Goal: Task Accomplishment & Management: Manage account settings

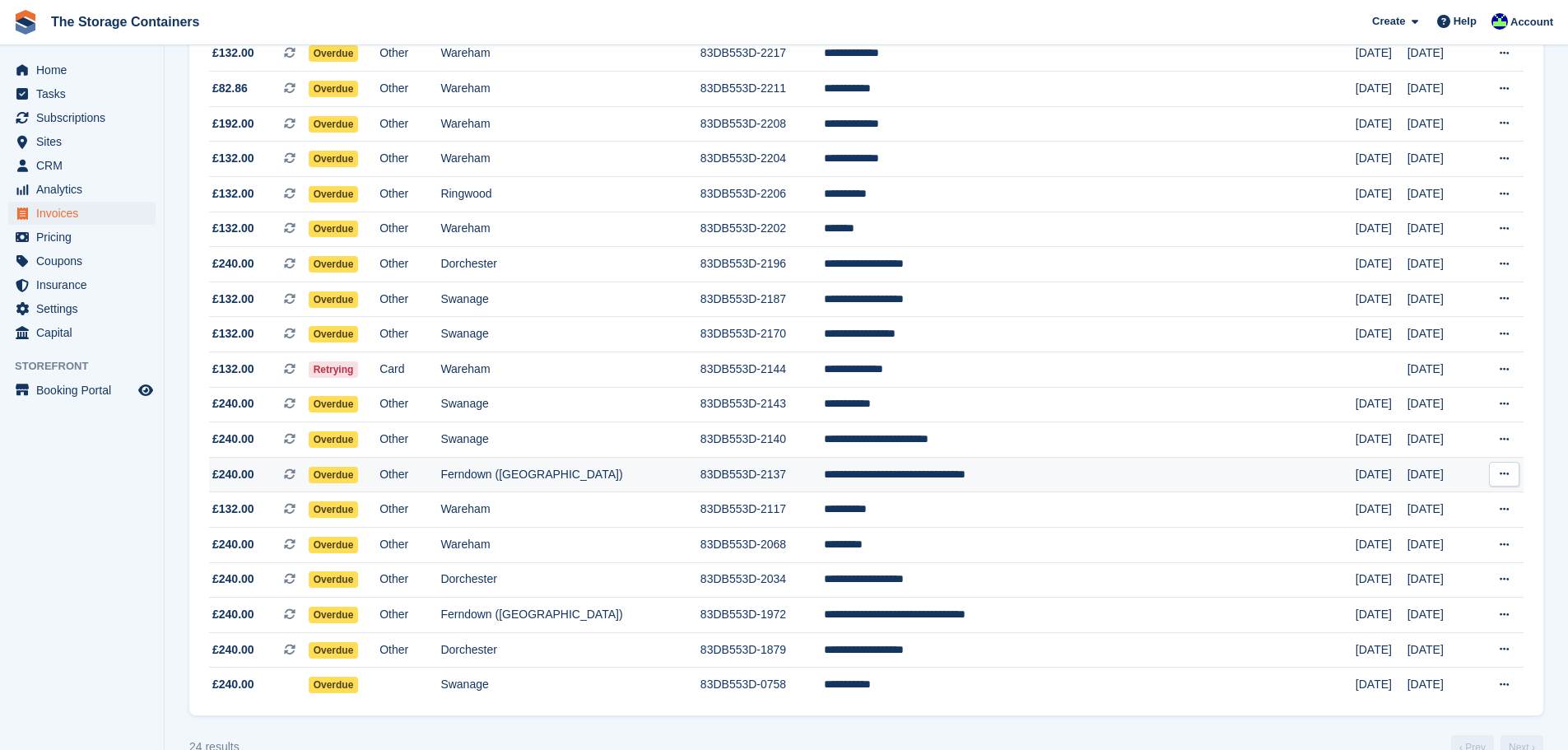
scroll to position [450, 0]
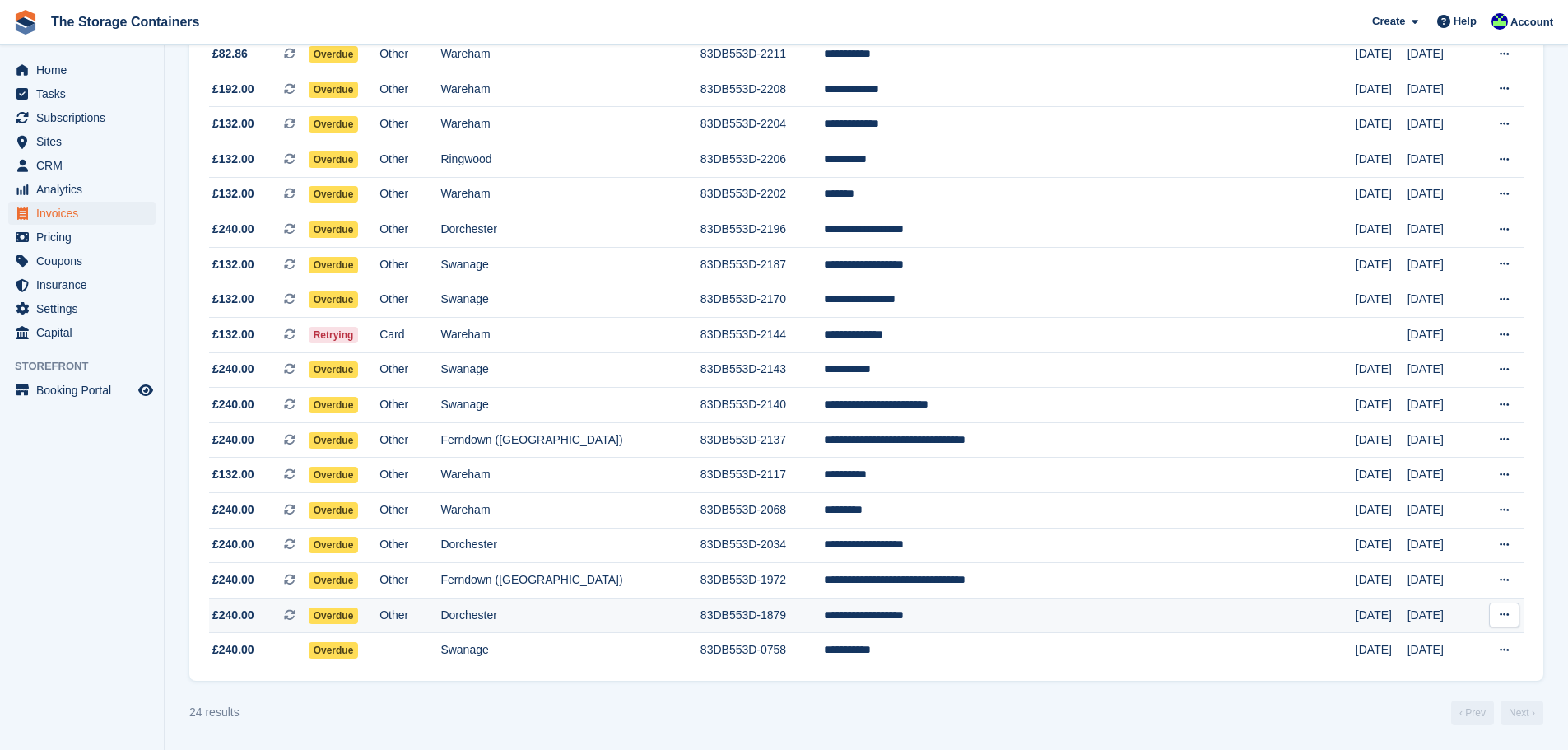
click at [661, 607] on td "Dorchester" at bounding box center [570, 615] width 260 height 35
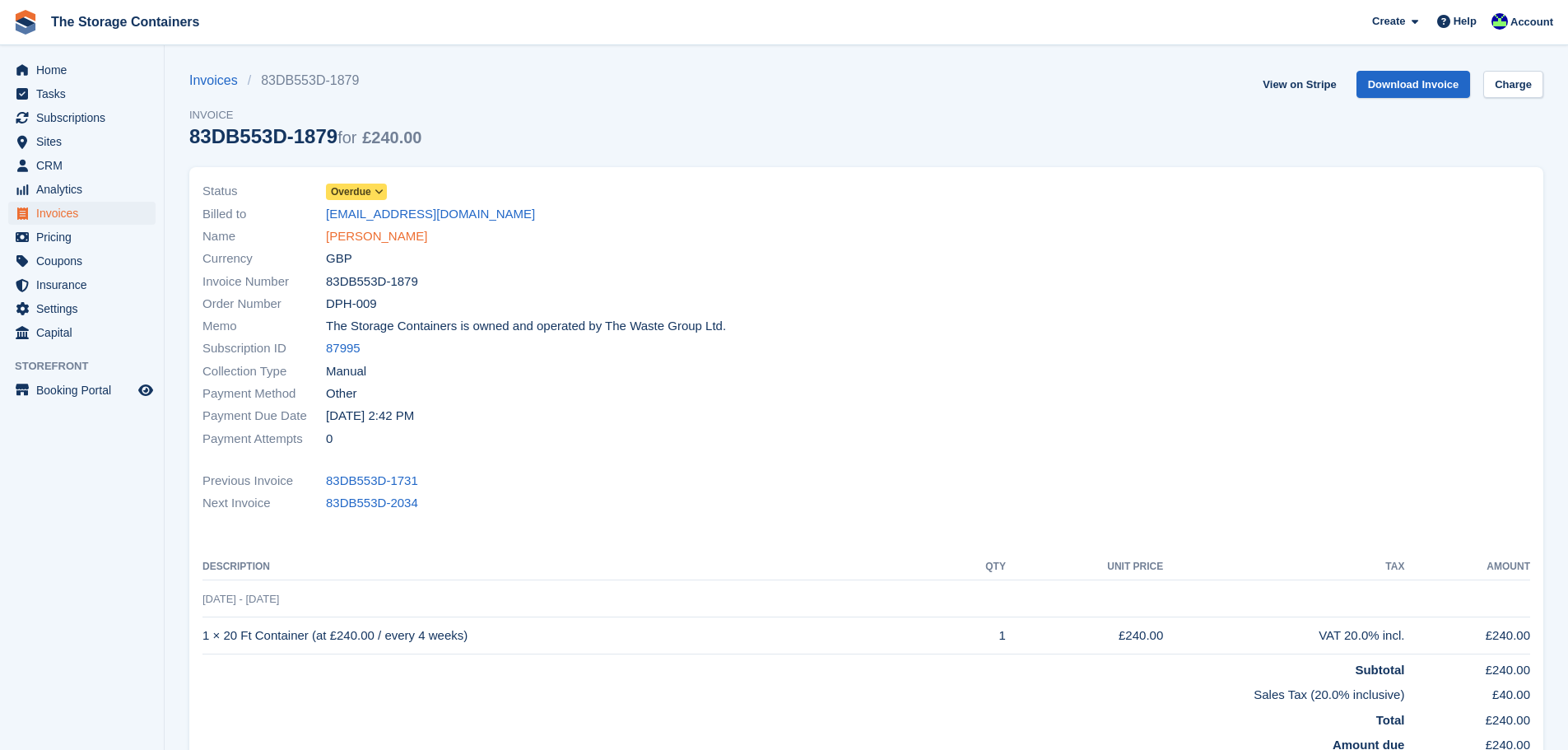
click at [371, 232] on link "Christopher Tarrant" at bounding box center [376, 236] width 101 height 19
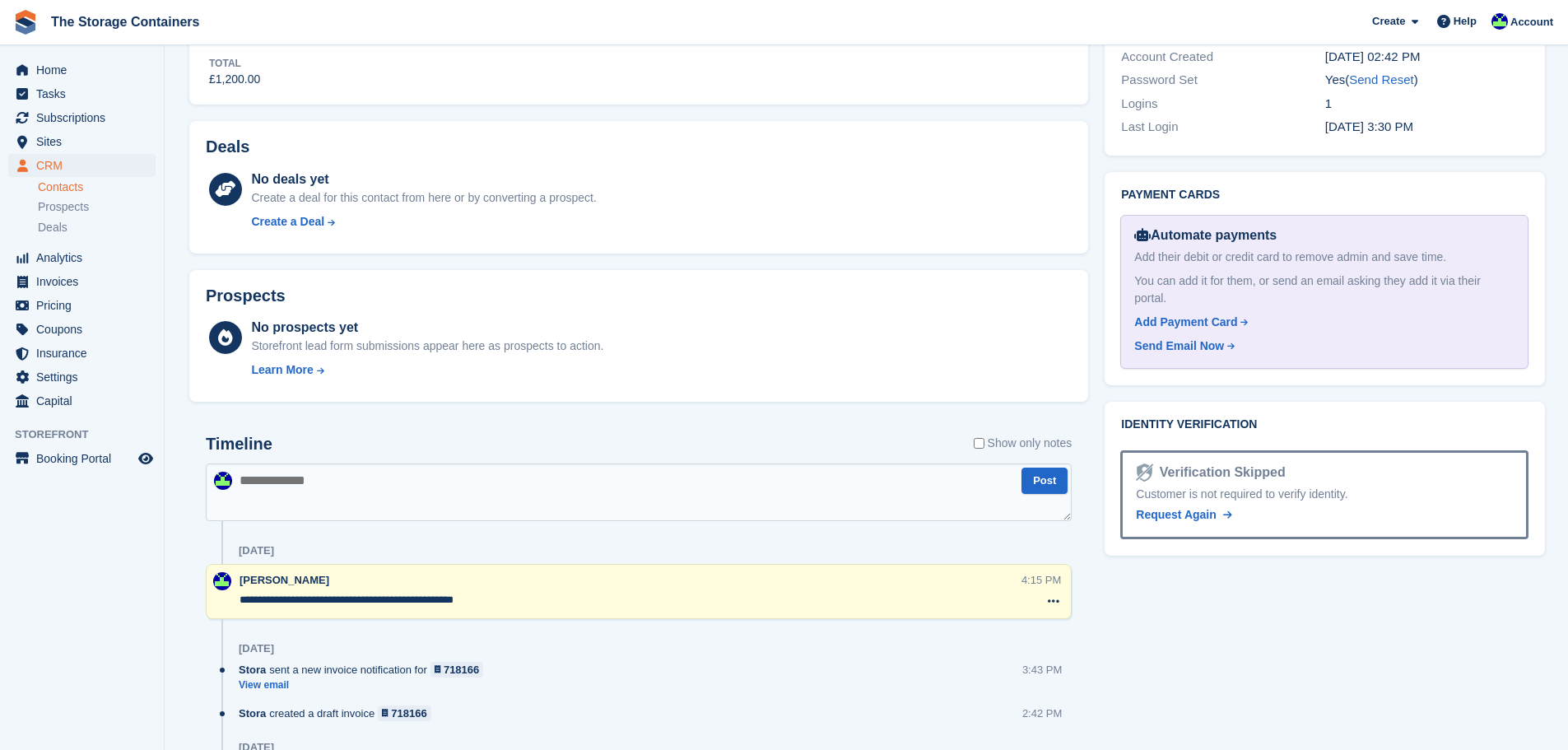
scroll to position [906, 0]
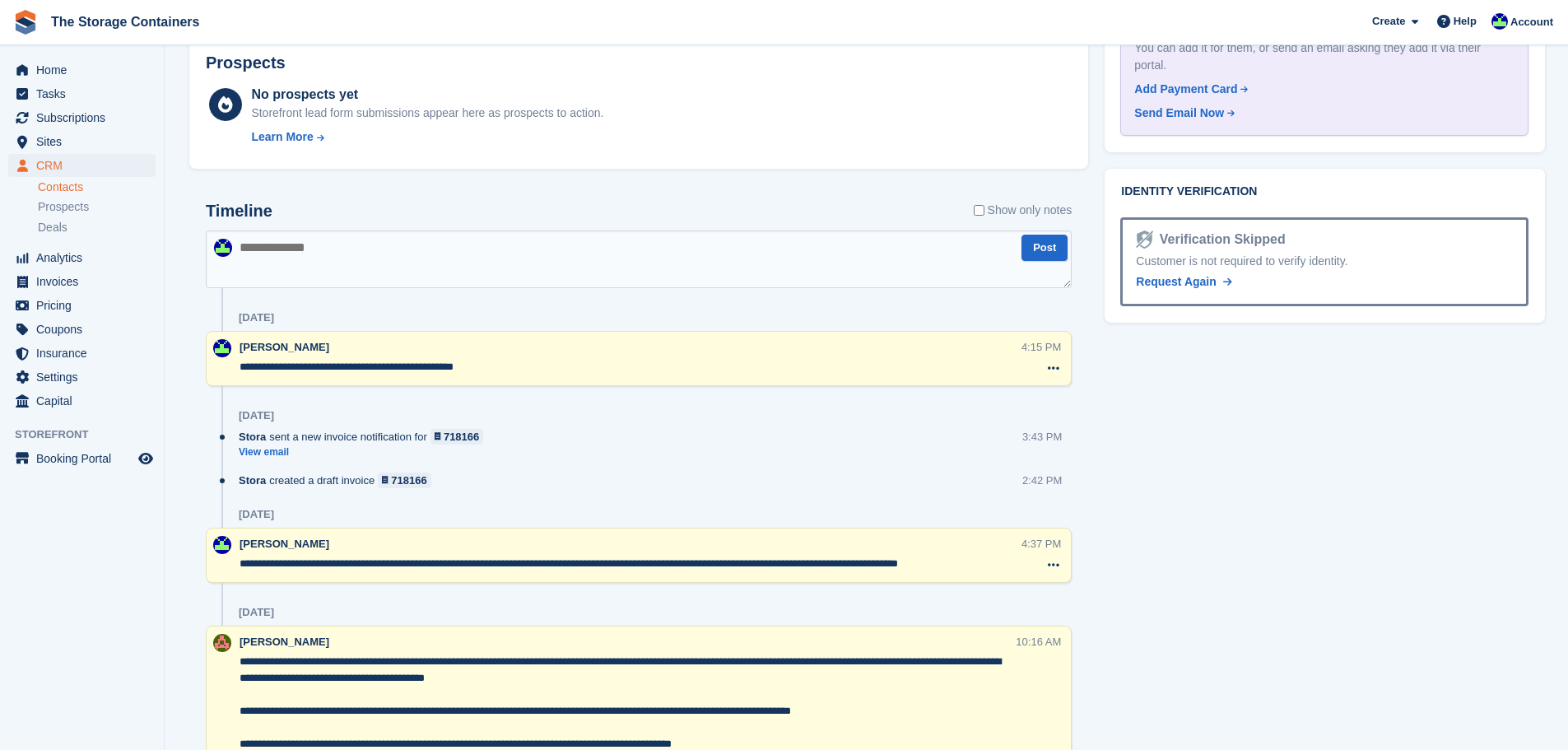
drag, startPoint x: 376, startPoint y: 268, endPoint x: 417, endPoint y: 265, distance: 41.1
click at [376, 268] on textarea at bounding box center [639, 259] width 866 height 58
type textarea "**********"
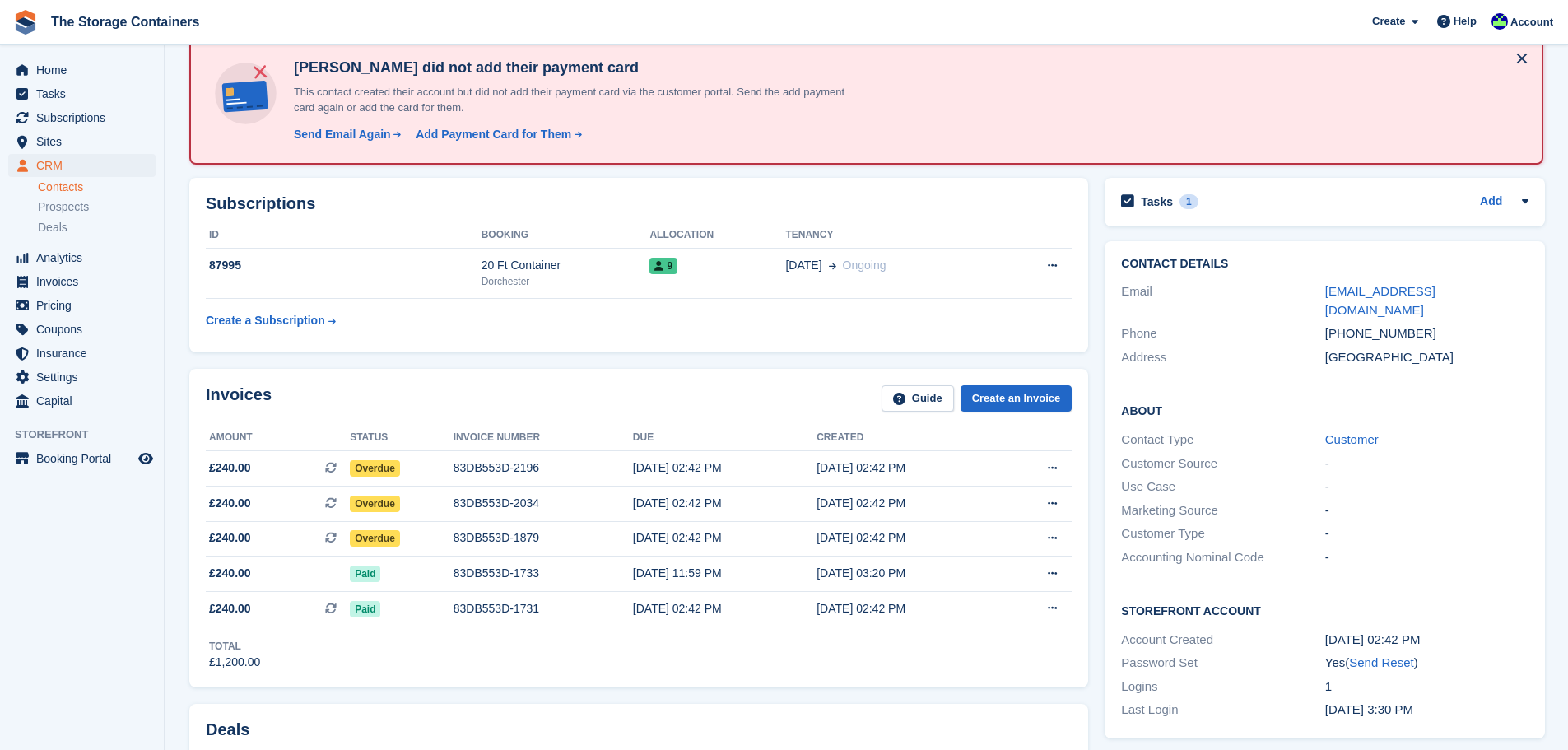
scroll to position [0, 0]
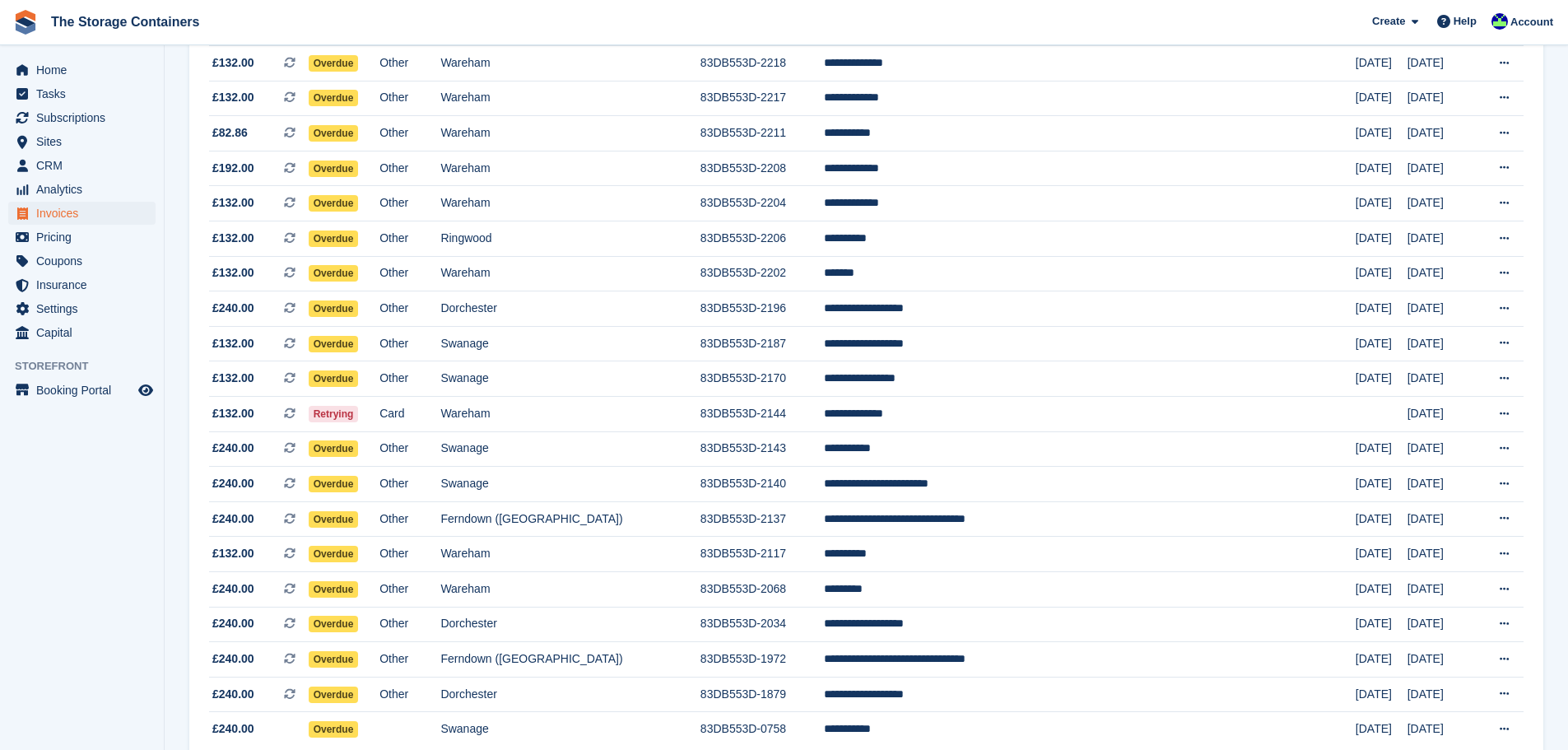
scroll to position [412, 0]
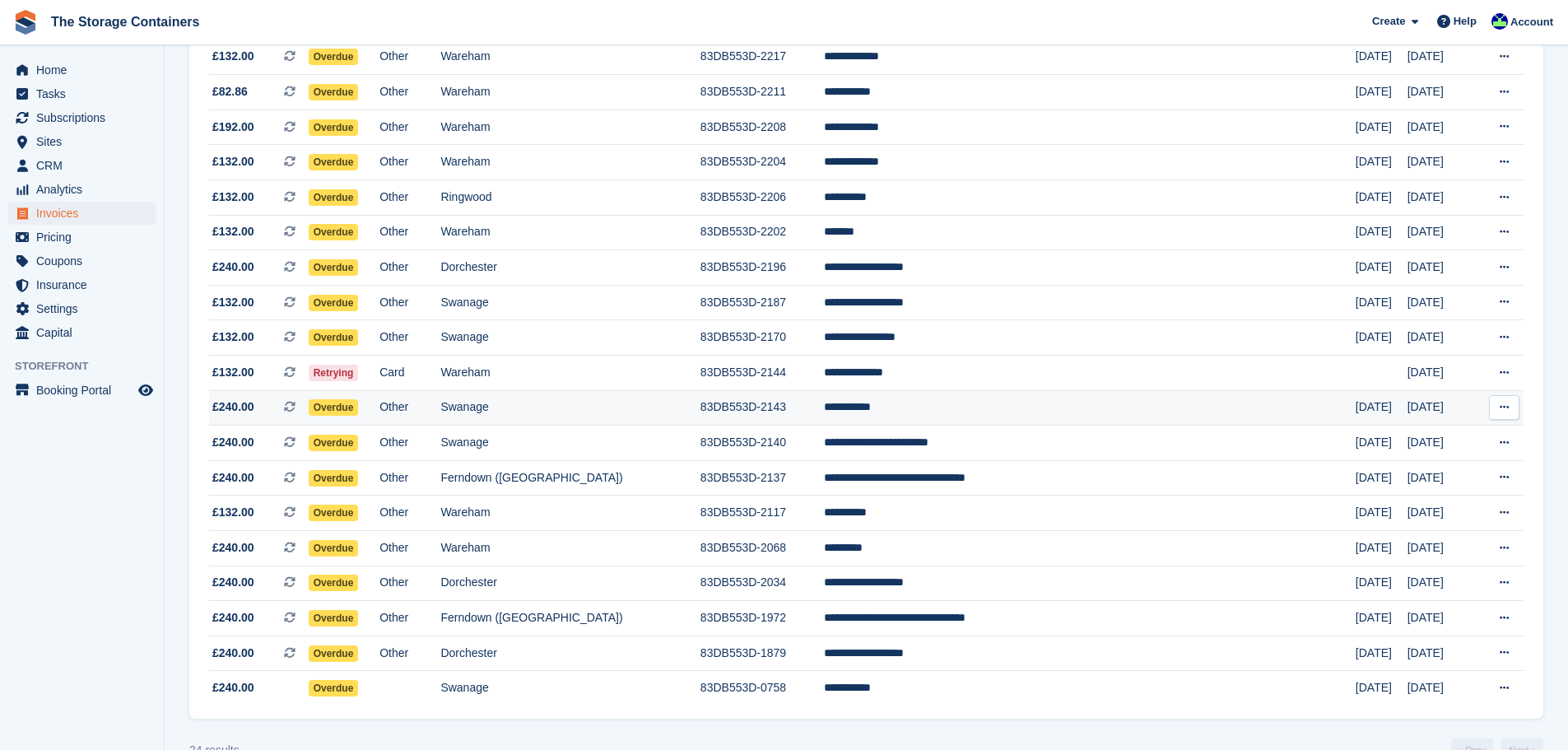
click at [823, 404] on td "83DB553D-2143" at bounding box center [762, 408] width 124 height 35
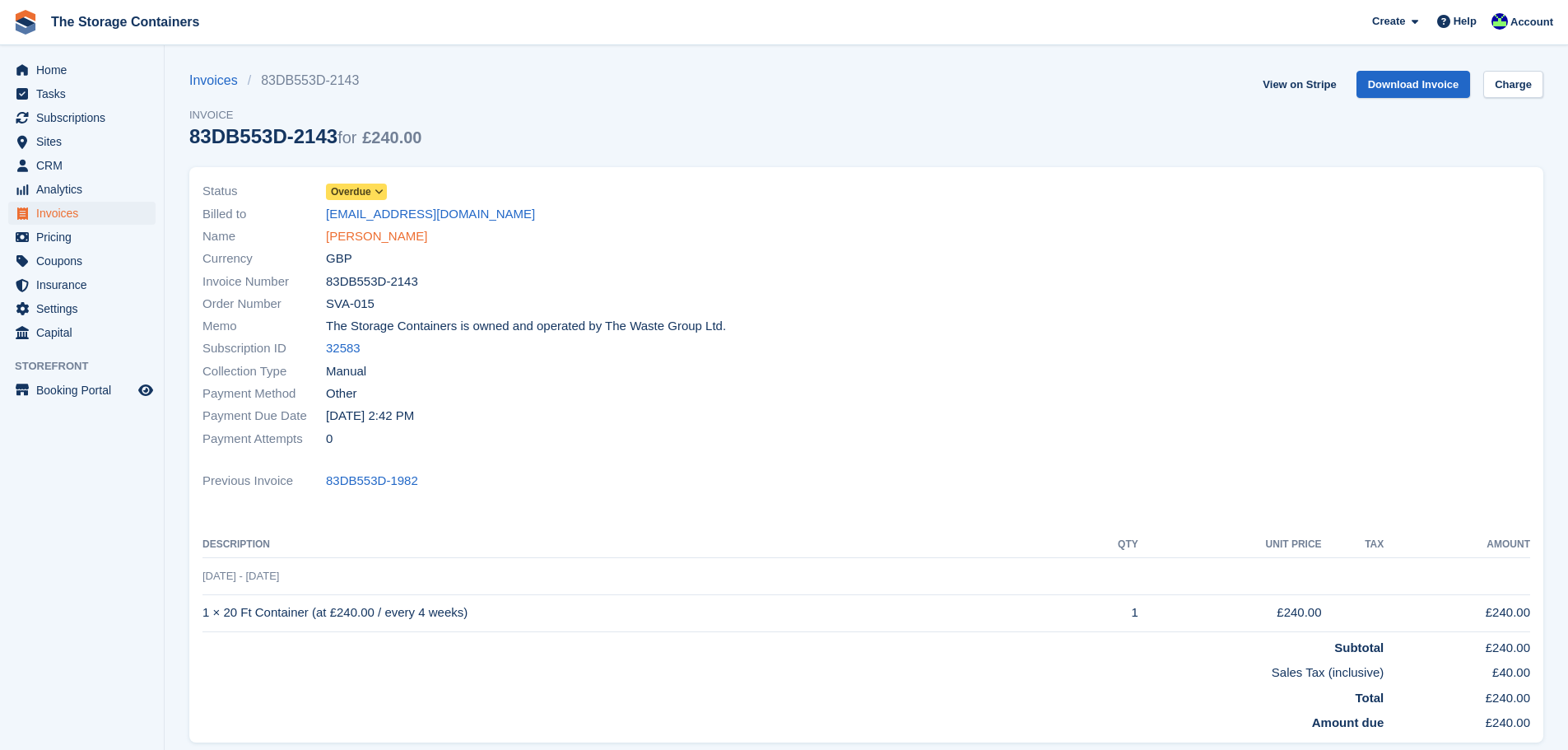
click at [359, 238] on link "[PERSON_NAME]" at bounding box center [376, 236] width 101 height 19
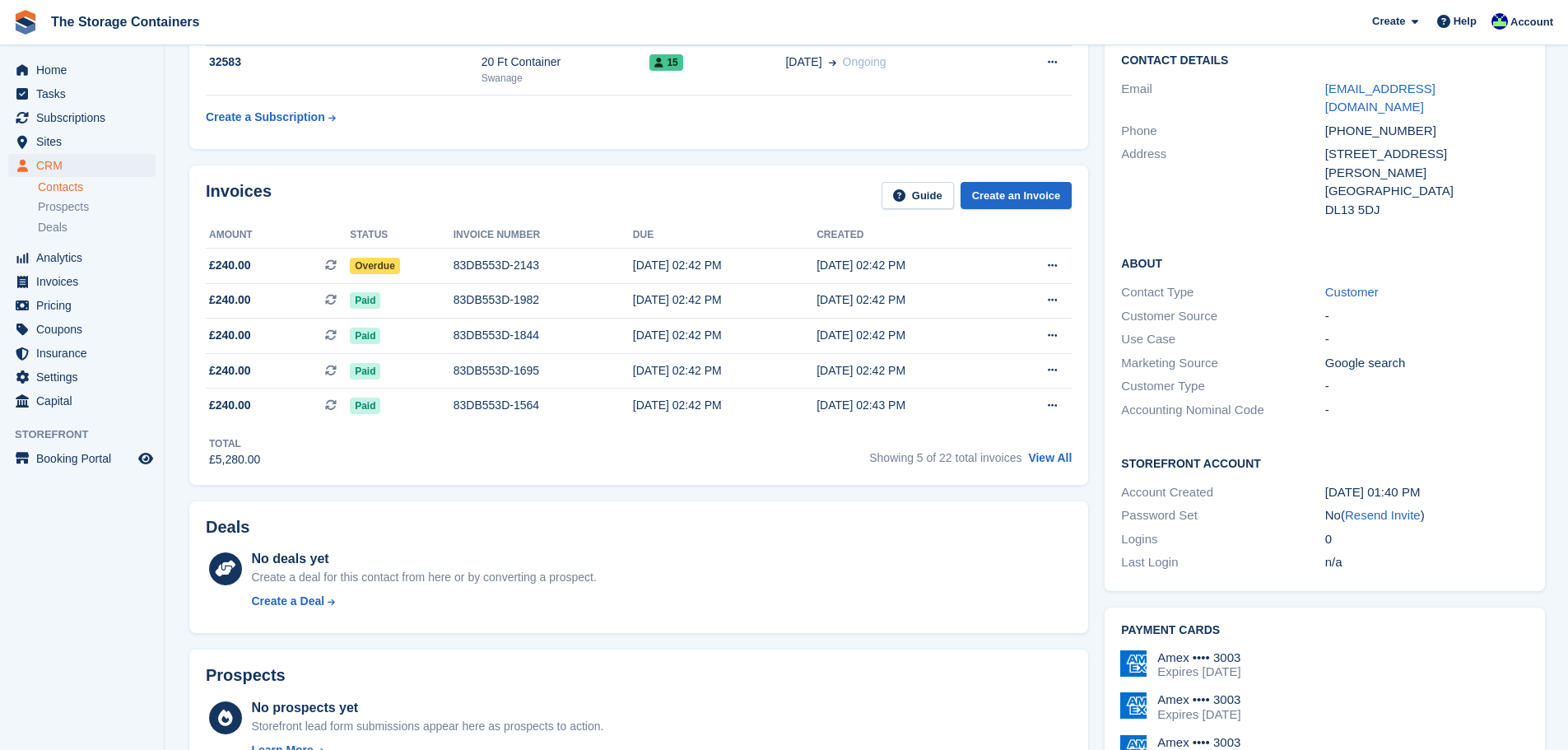
scroll to position [494, 0]
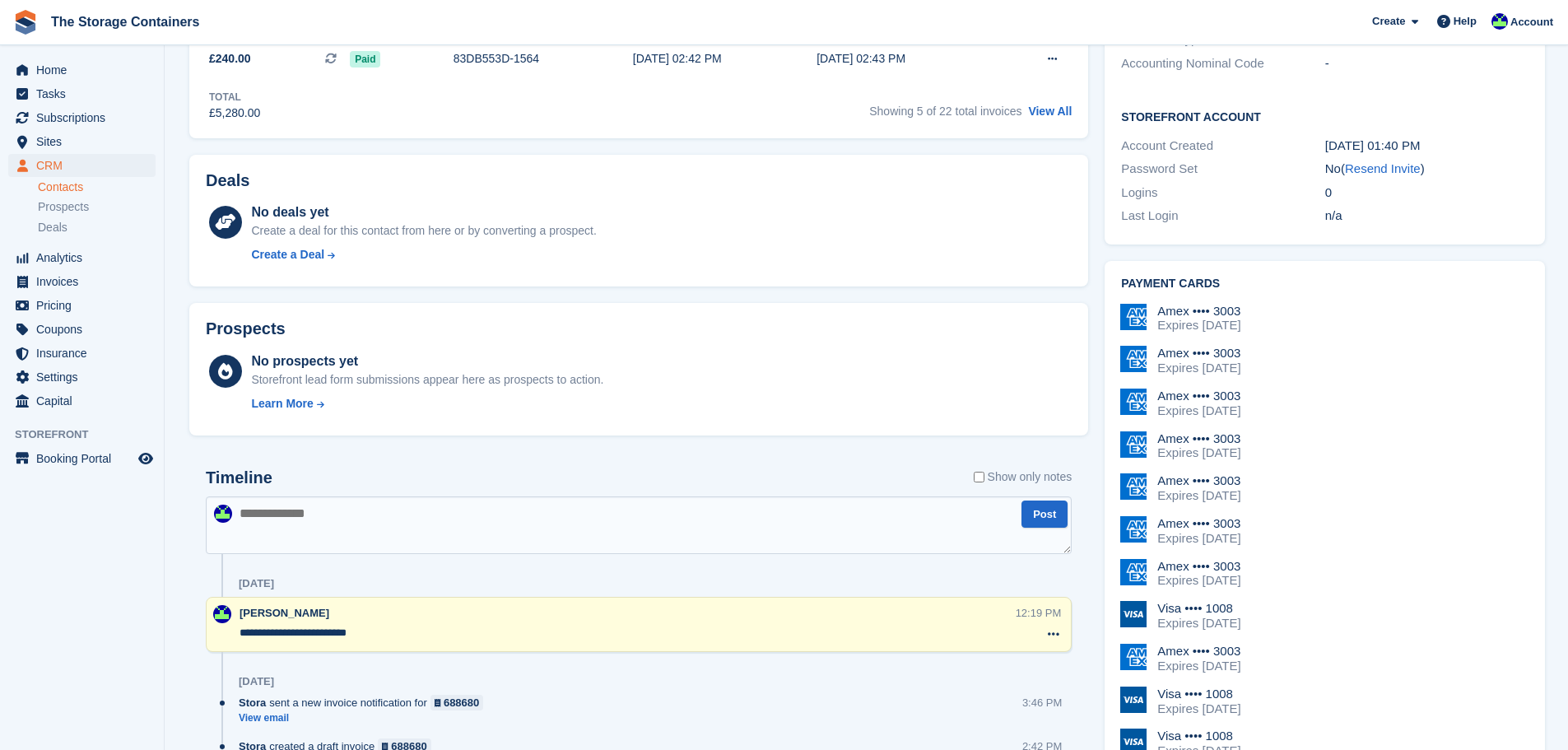
click at [553, 521] on textarea at bounding box center [639, 526] width 866 height 58
type textarea "**********"
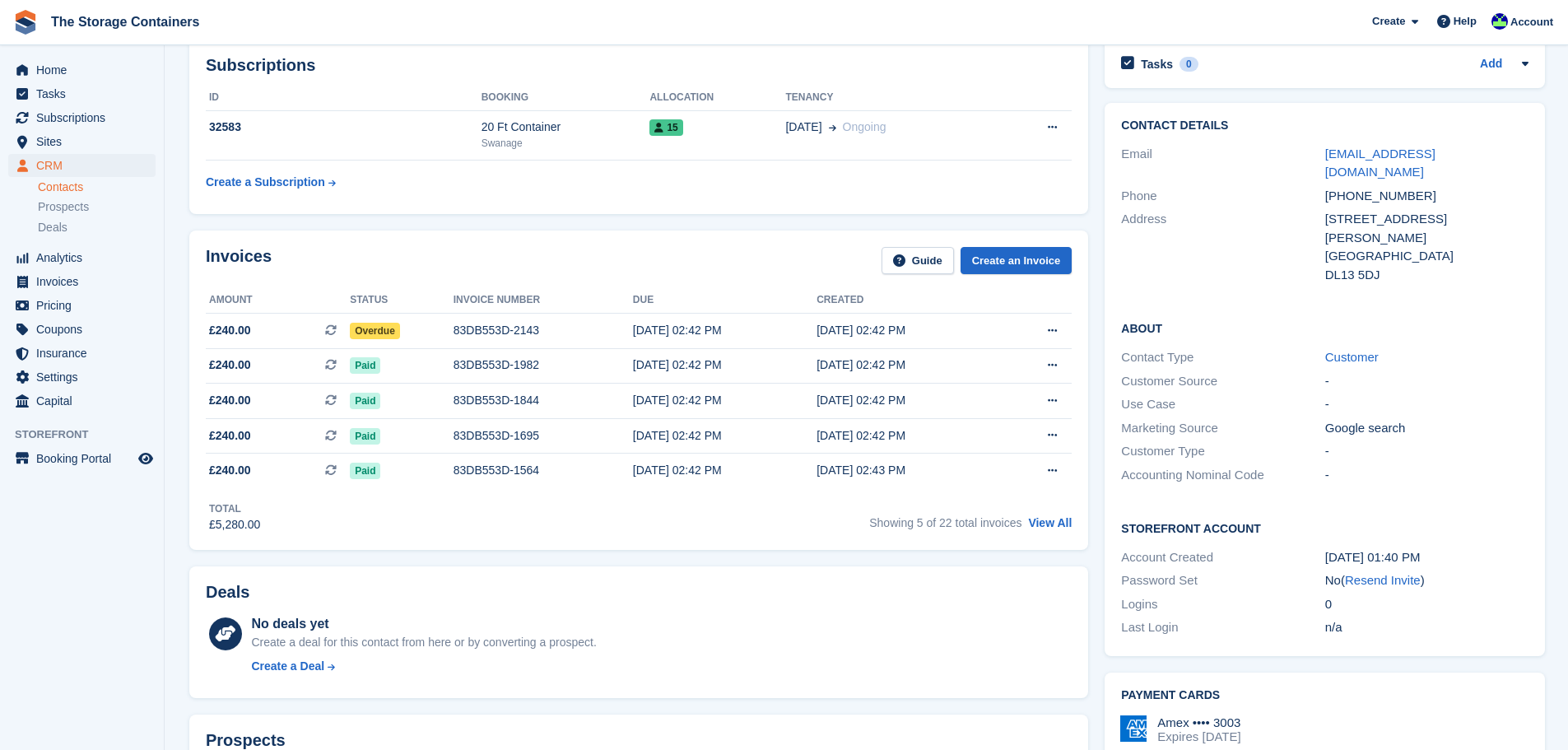
scroll to position [0, 0]
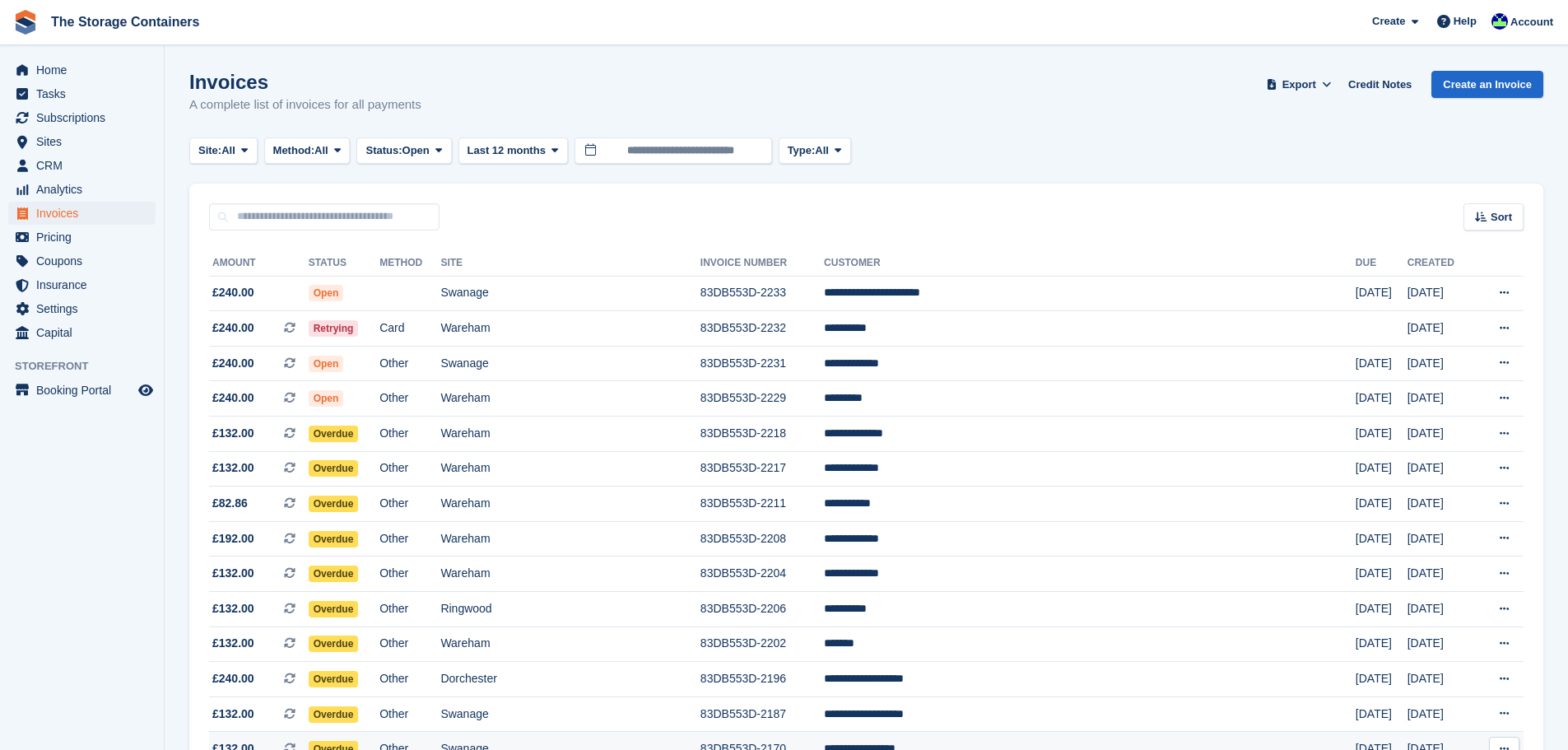
scroll to position [247, 0]
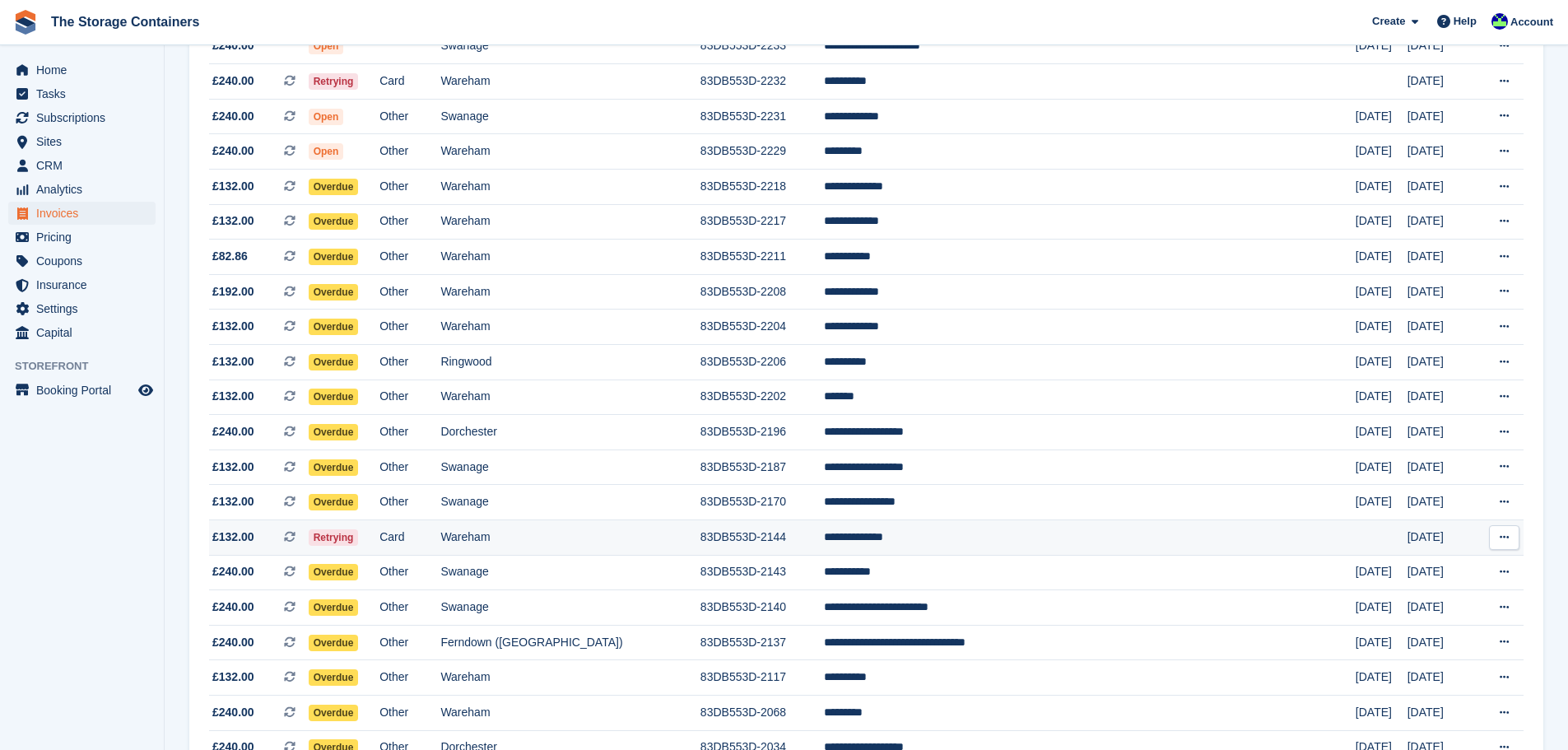
click at [735, 527] on td "83DB553D-2144" at bounding box center [762, 538] width 124 height 35
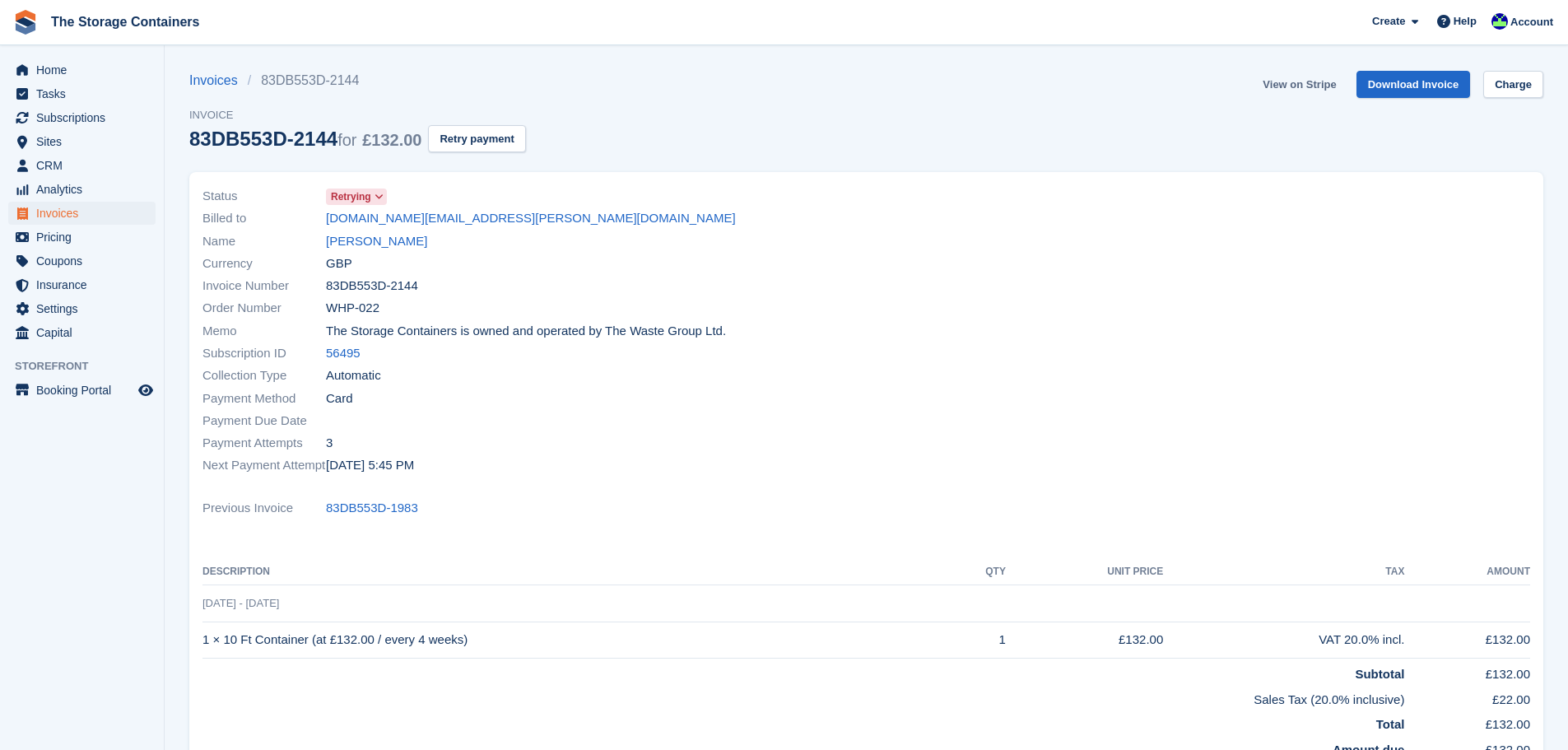
click at [1322, 78] on link "View on Stripe" at bounding box center [1299, 84] width 87 height 27
drag, startPoint x: 355, startPoint y: 240, endPoint x: 375, endPoint y: 246, distance: 20.9
click at [355, 240] on link "Robert Millett" at bounding box center [376, 241] width 101 height 19
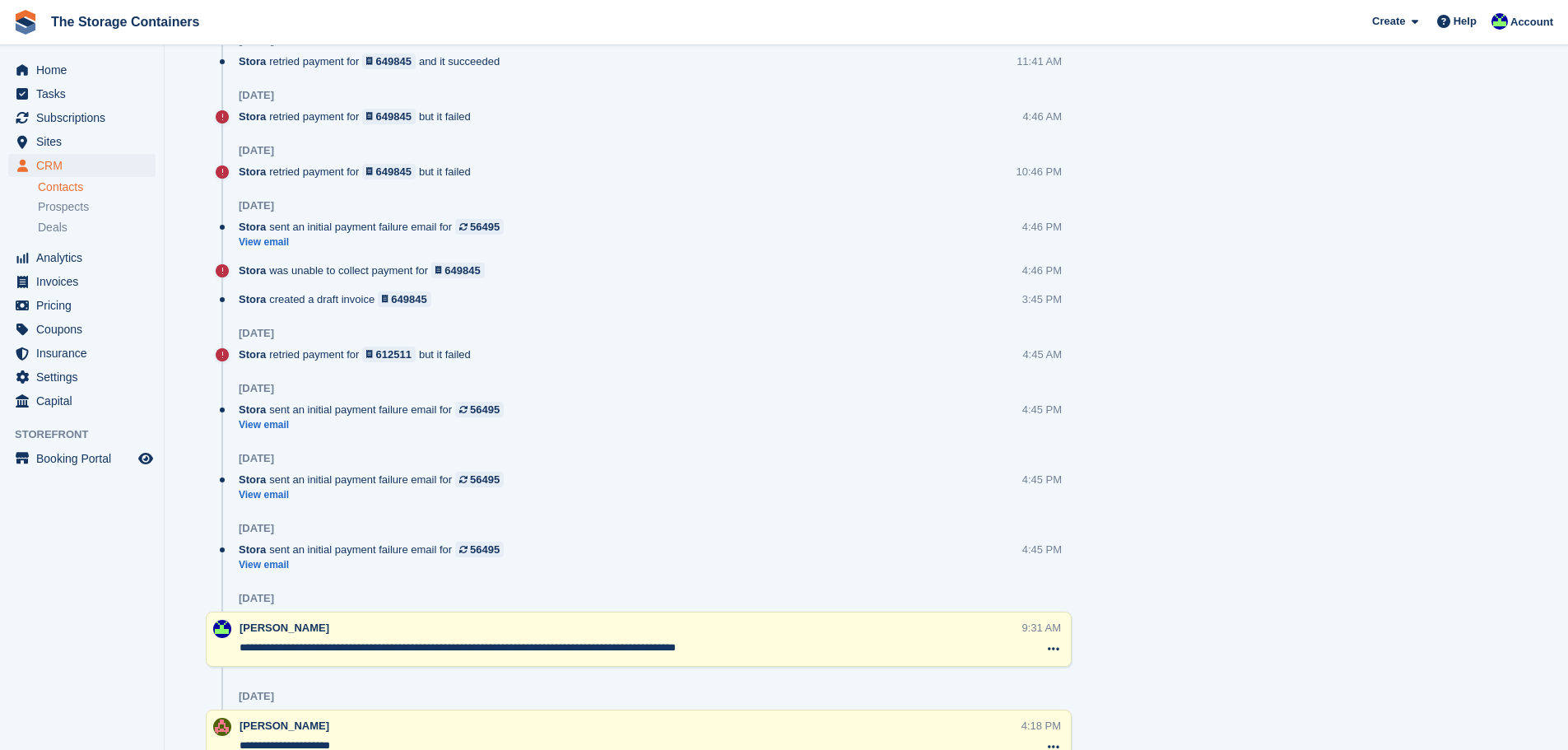
scroll to position [1565, 0]
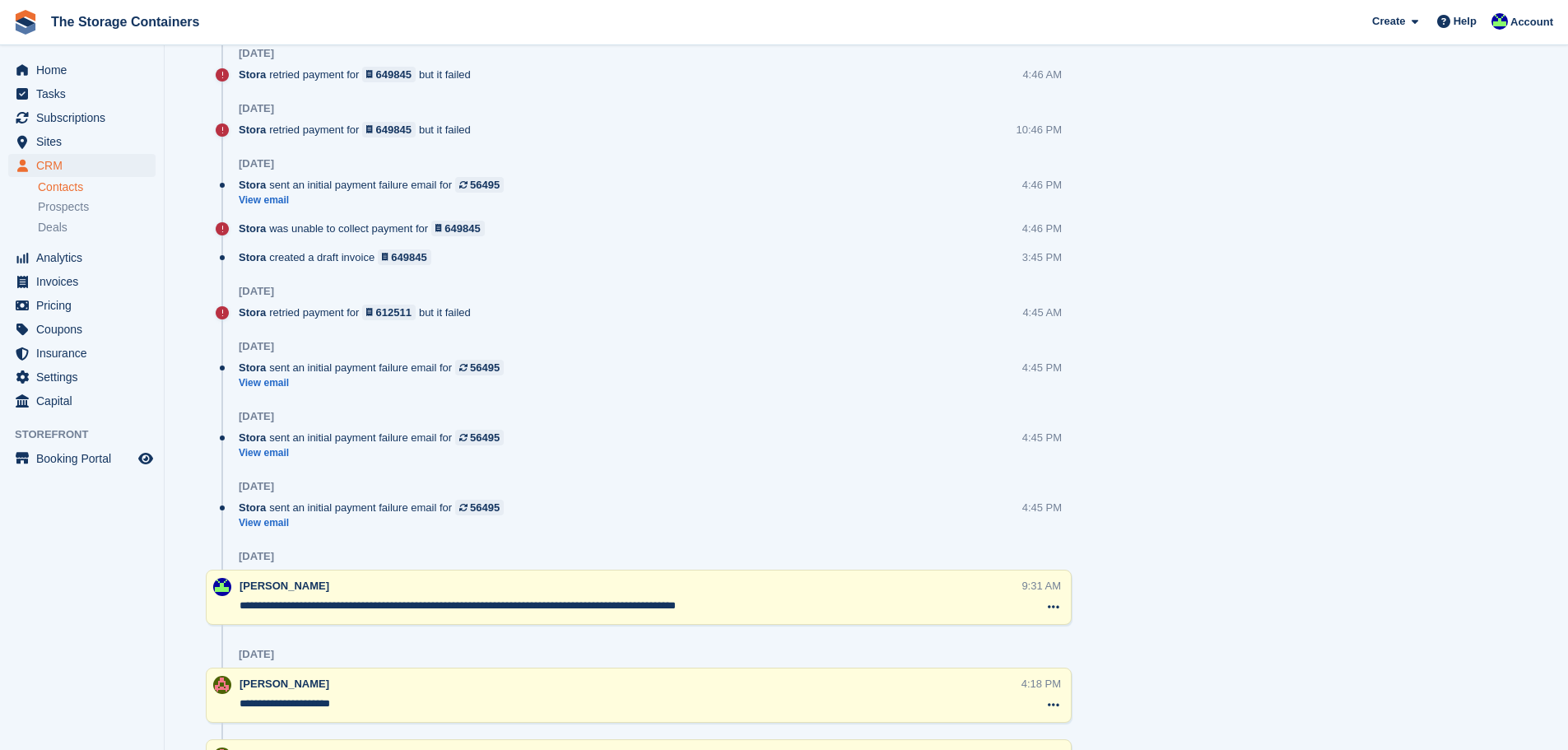
drag, startPoint x: 799, startPoint y: 613, endPoint x: 178, endPoint y: 607, distance: 621.0
click at [416, 625] on div at bounding box center [639, 633] width 866 height 17
drag, startPoint x: 777, startPoint y: 613, endPoint x: 234, endPoint y: 617, distance: 543.0
click at [234, 617] on div "**********" at bounding box center [639, 598] width 866 height 55
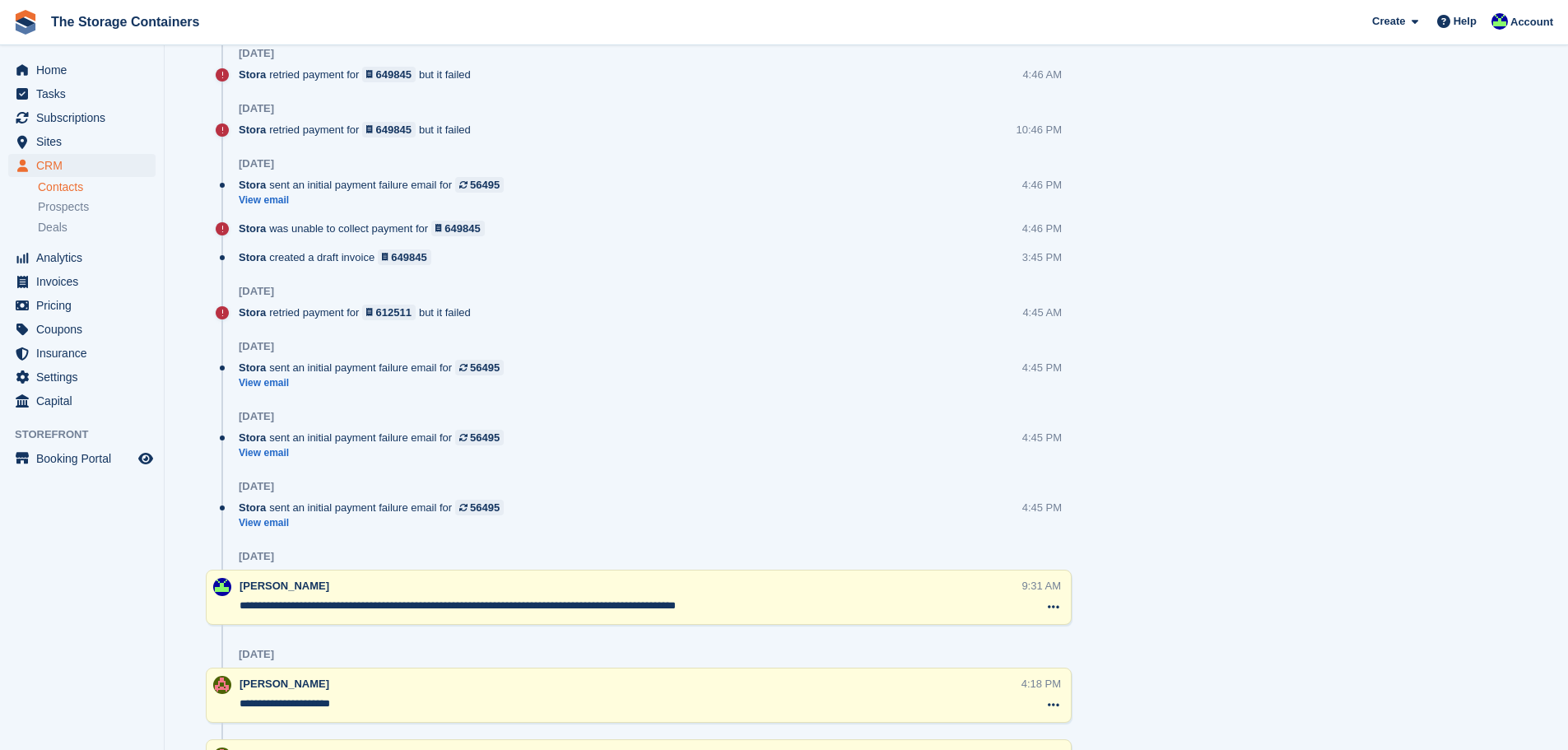
click at [411, 631] on div at bounding box center [639, 633] width 866 height 17
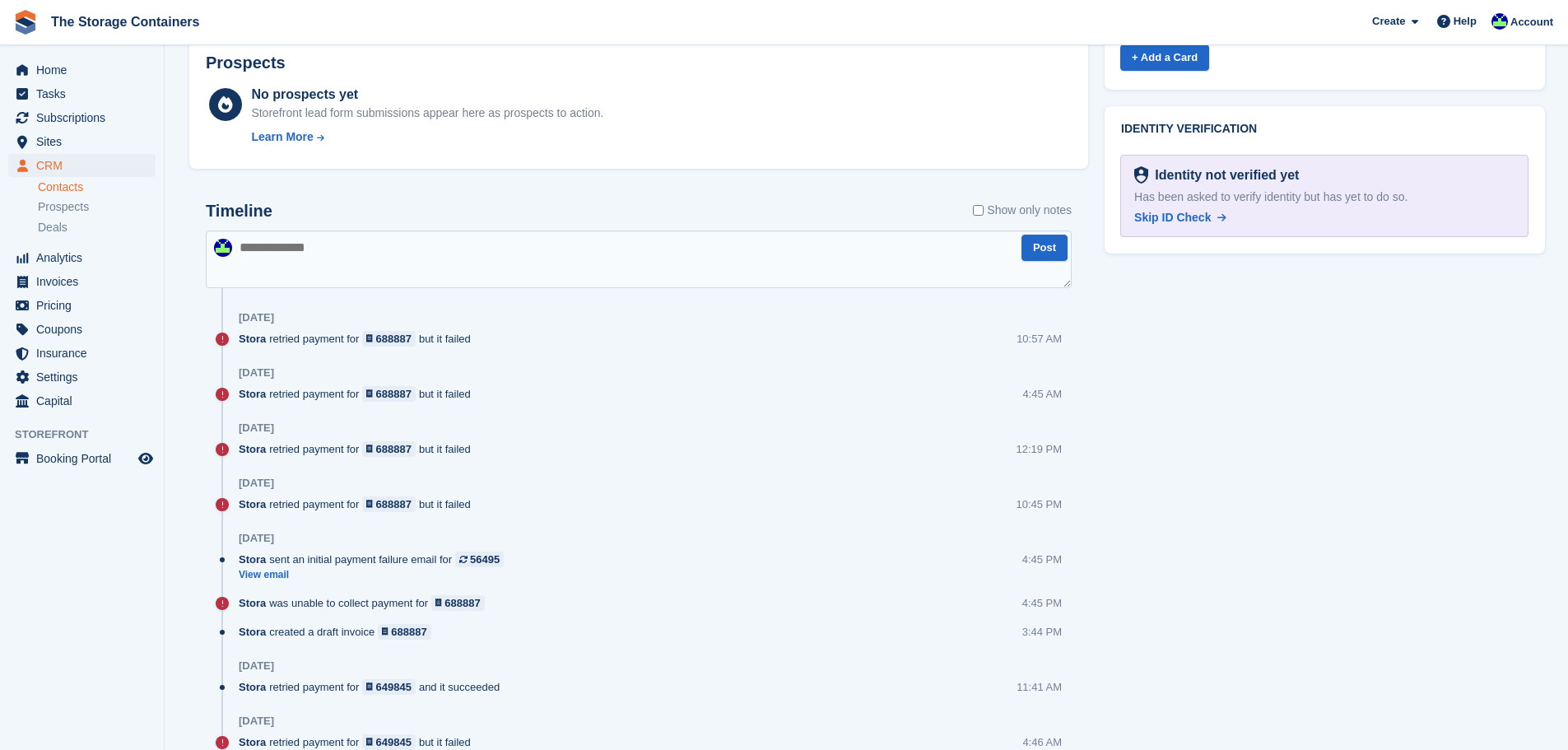
scroll to position [659, 0]
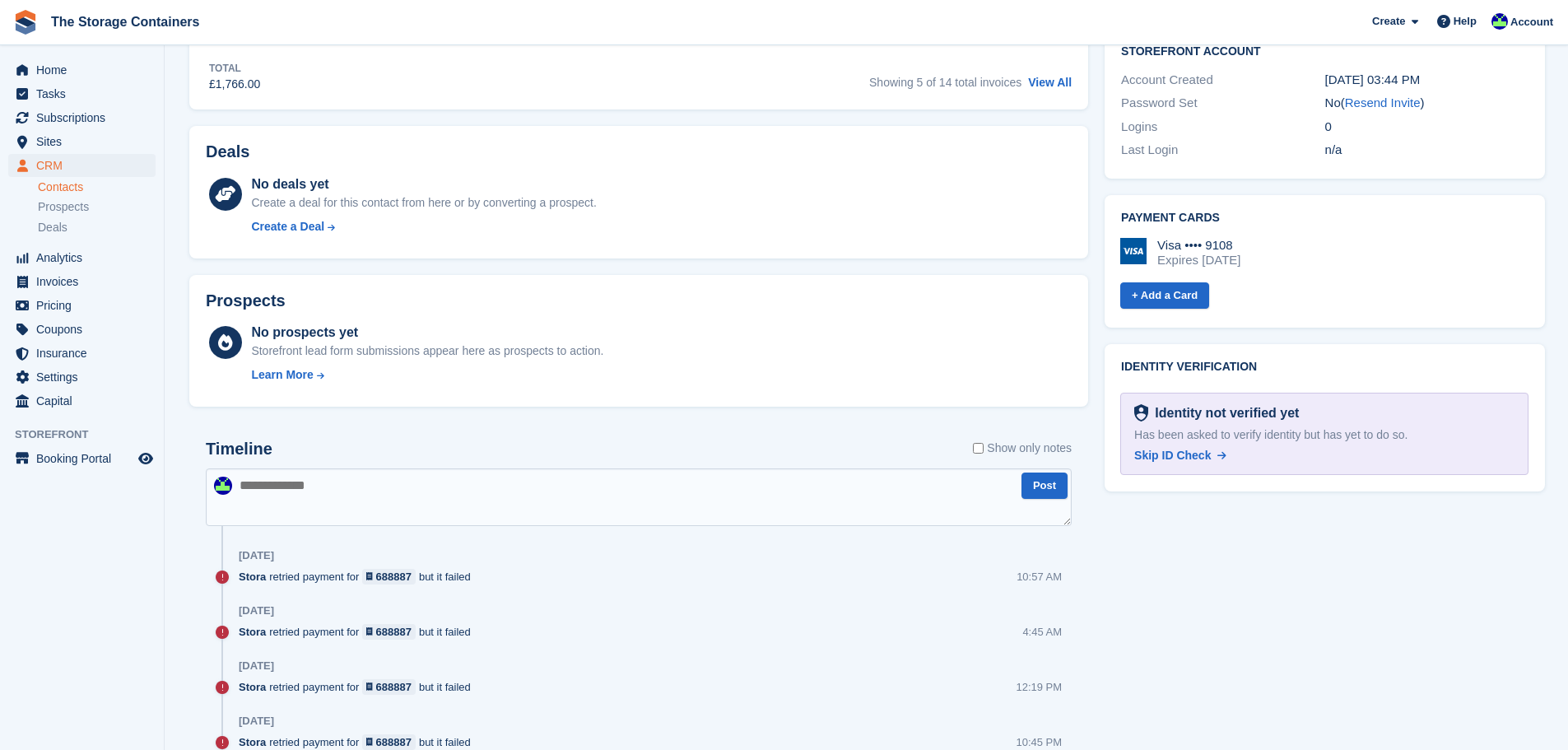
click at [482, 495] on textarea at bounding box center [639, 497] width 866 height 58
type textarea "**********"
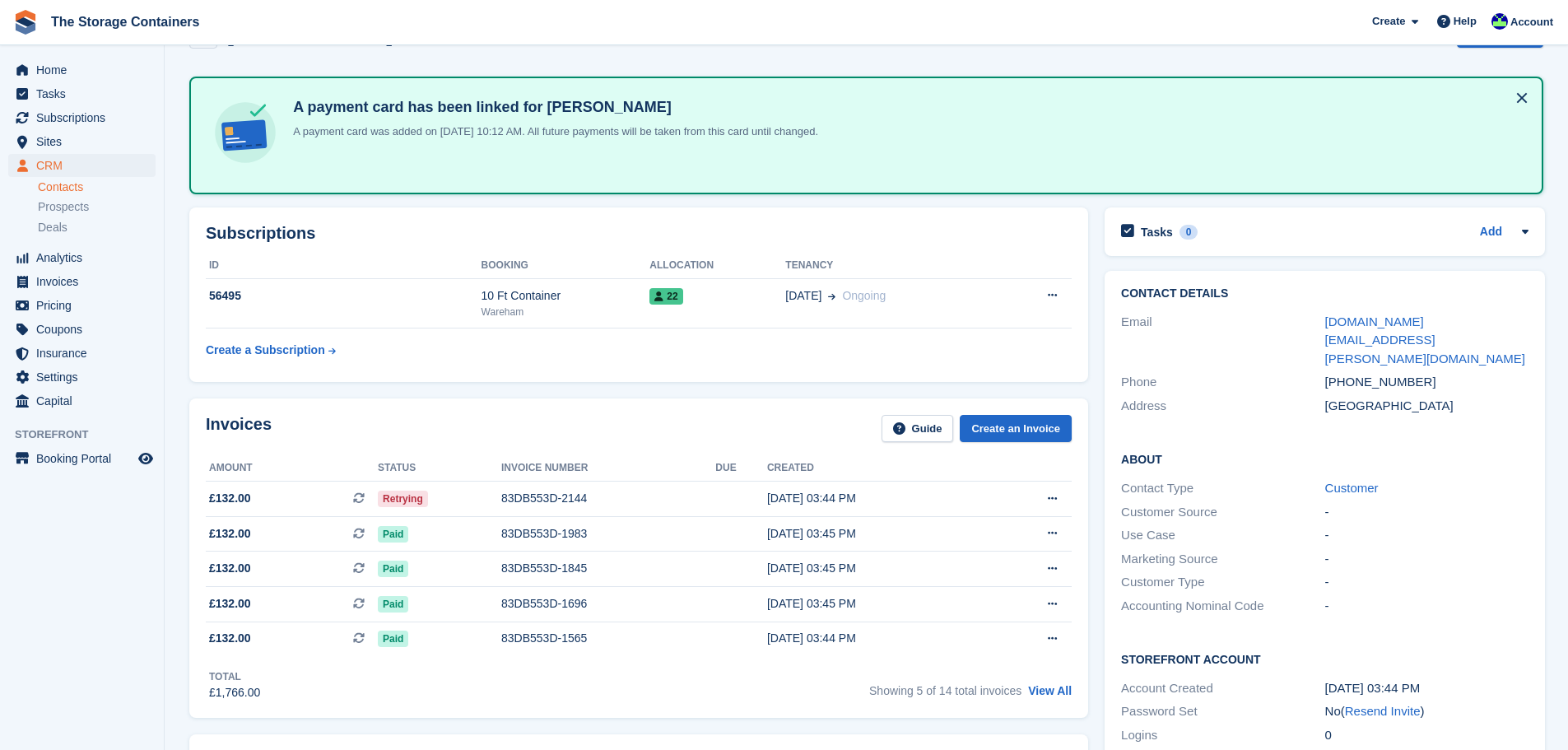
scroll to position [0, 0]
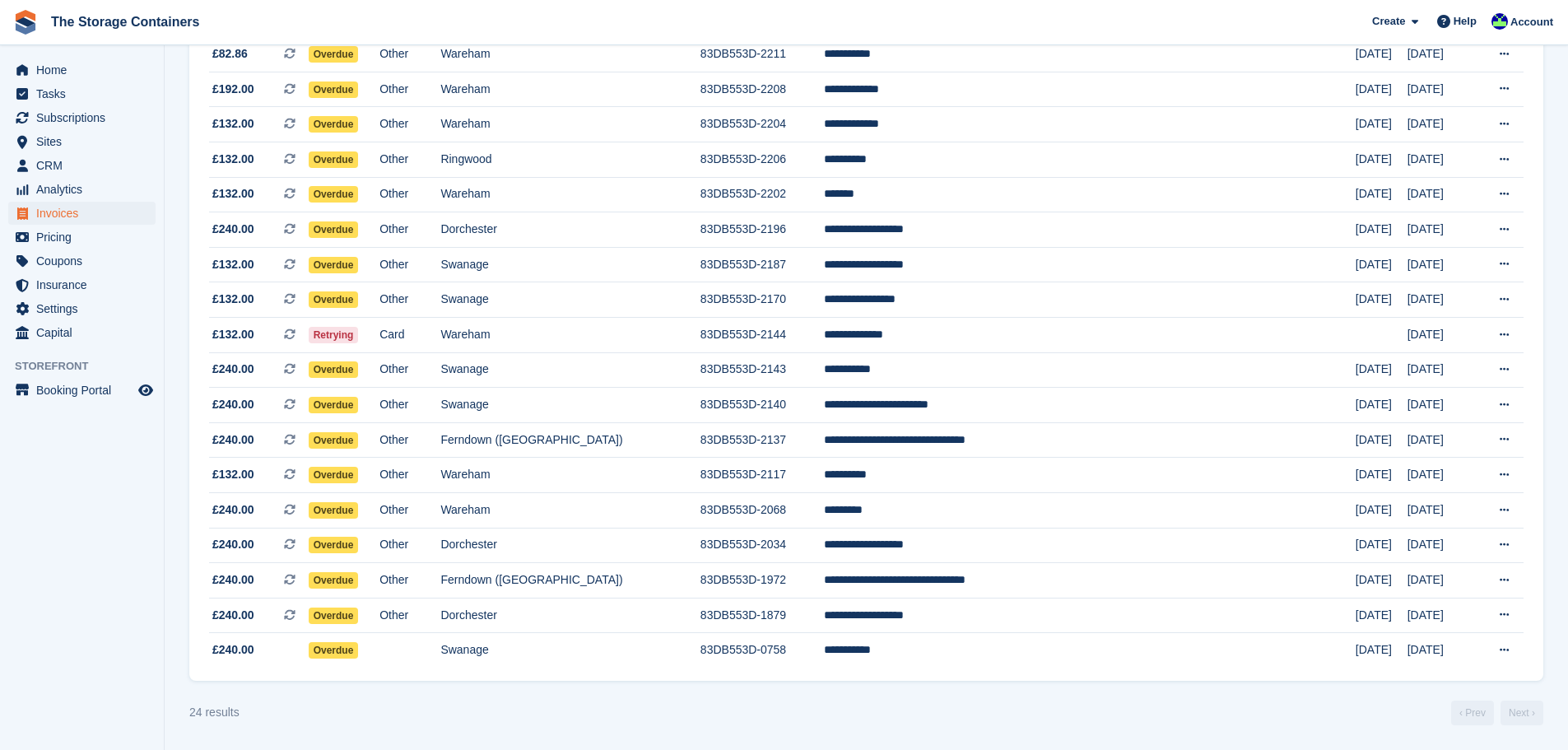
scroll to position [450, 0]
click at [549, 299] on td "Swanage" at bounding box center [570, 300] width 260 height 35
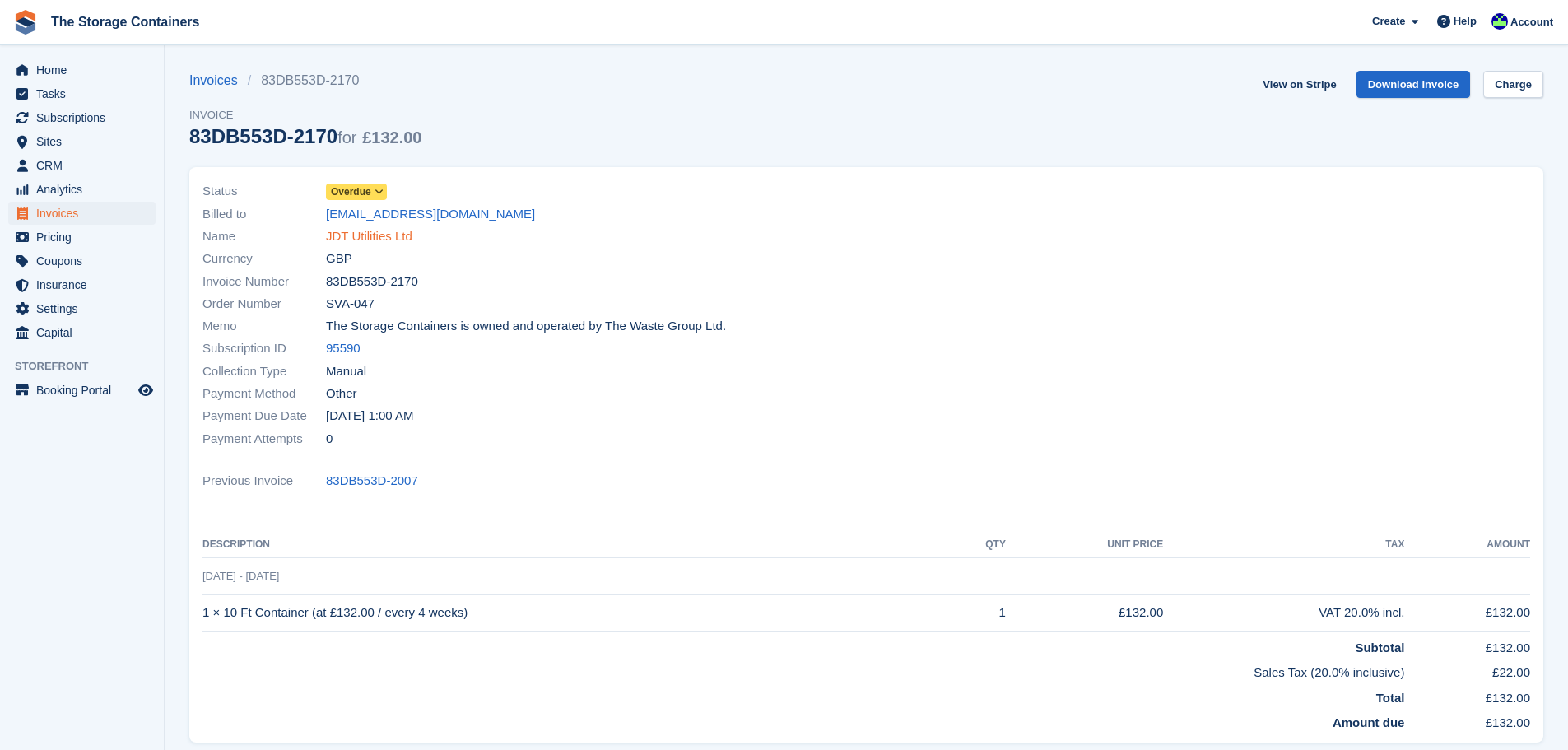
click at [381, 235] on link "JDT Utilities Ltd" at bounding box center [369, 236] width 87 height 19
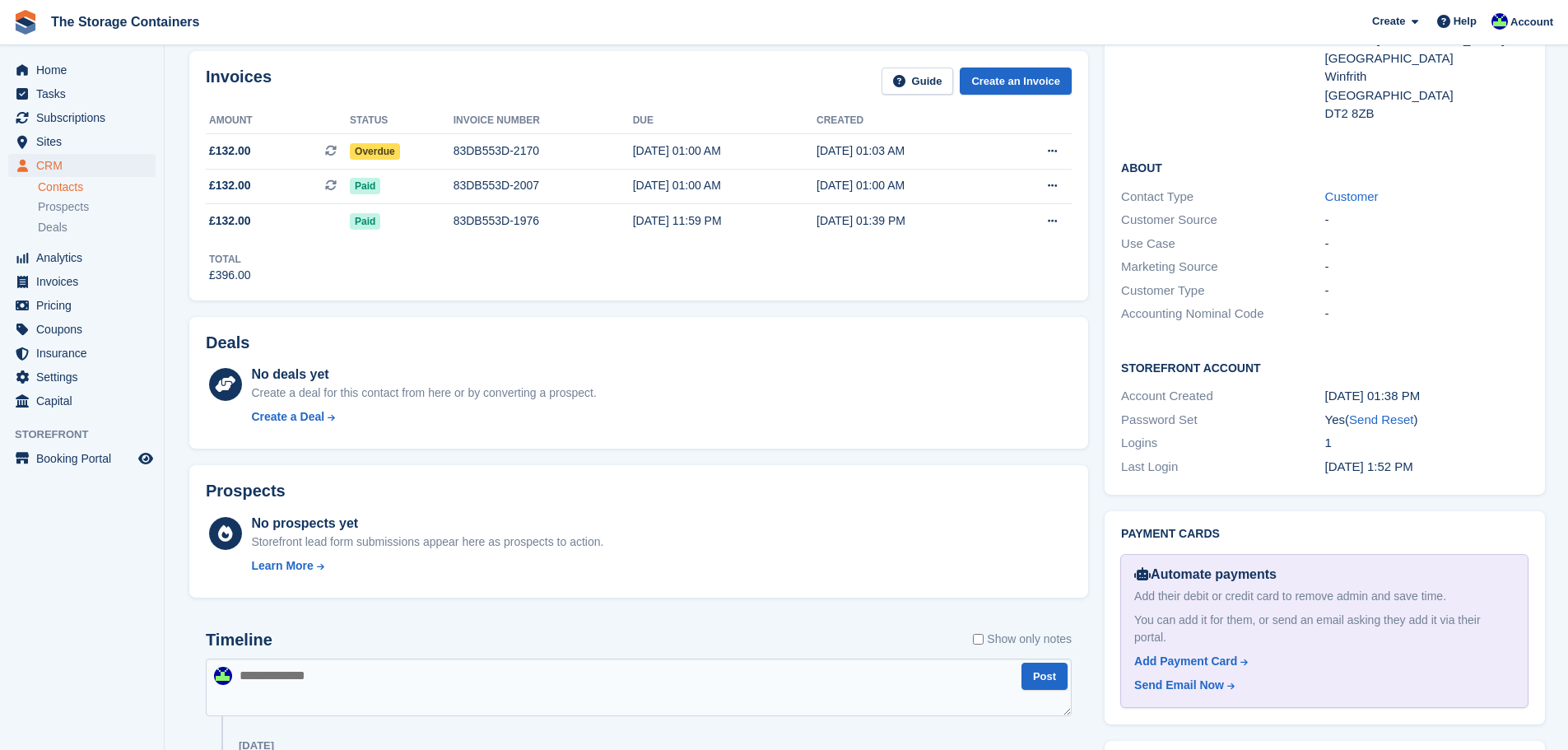
scroll to position [494, 0]
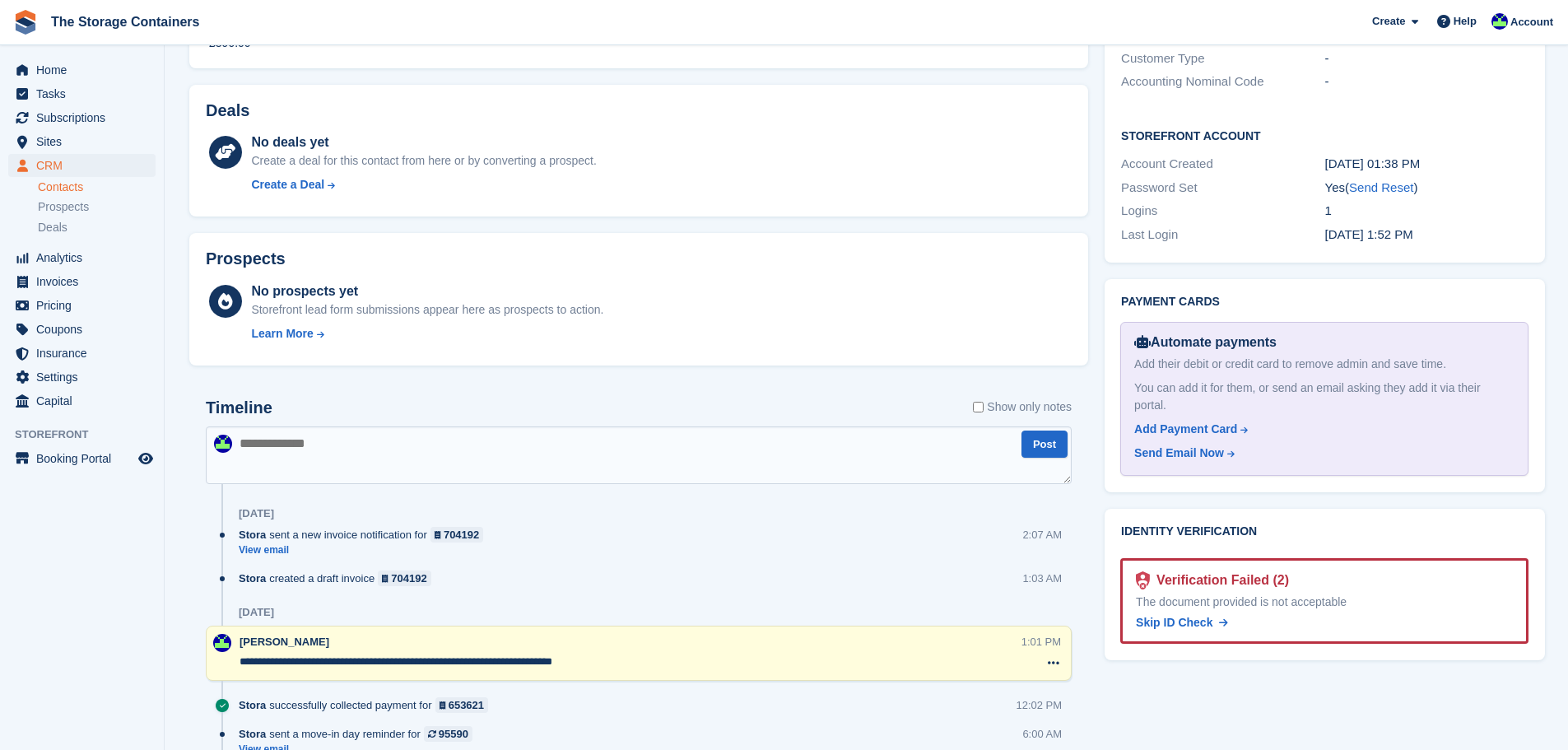
click at [614, 469] on textarea at bounding box center [639, 455] width 866 height 58
type textarea "**********"
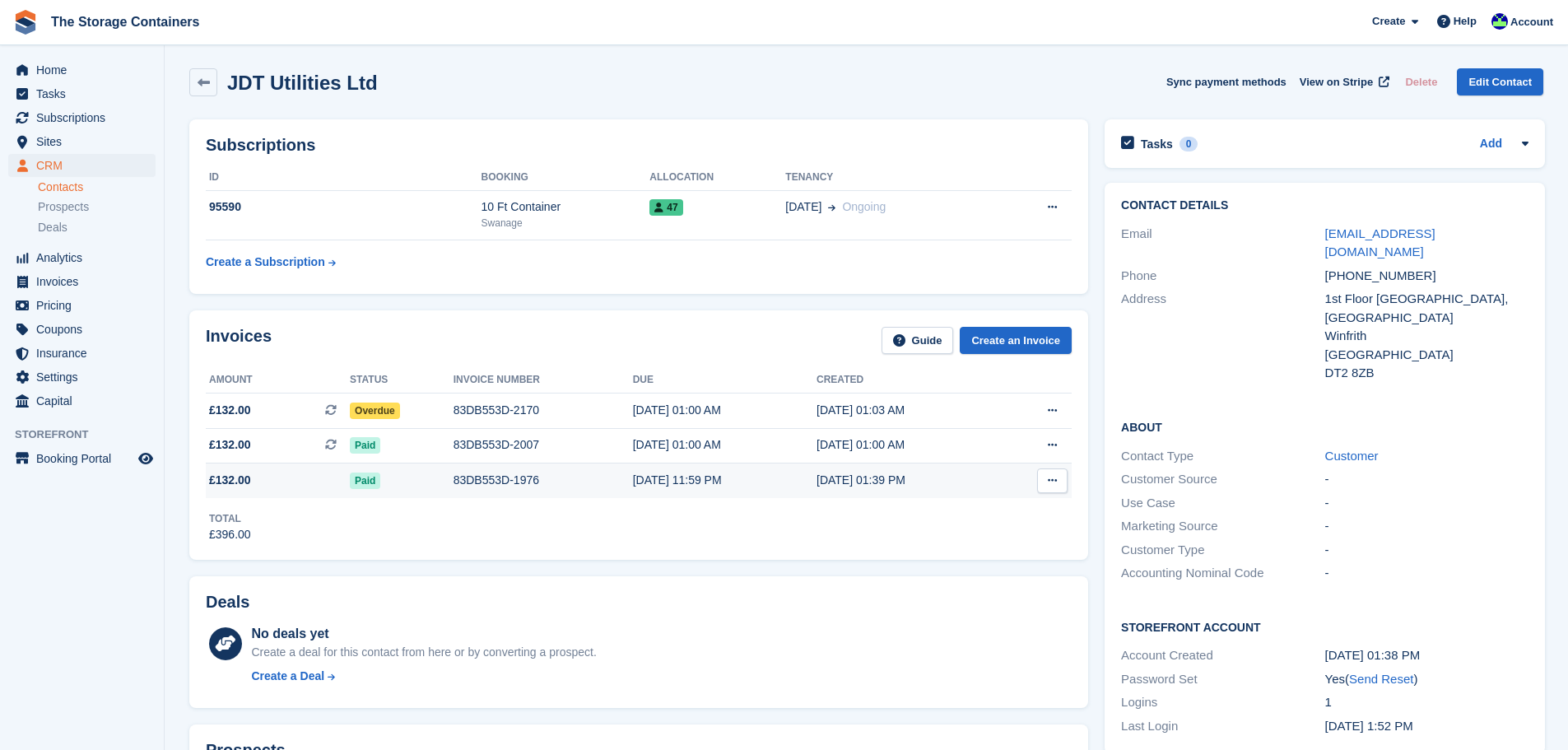
scroll to position [0, 0]
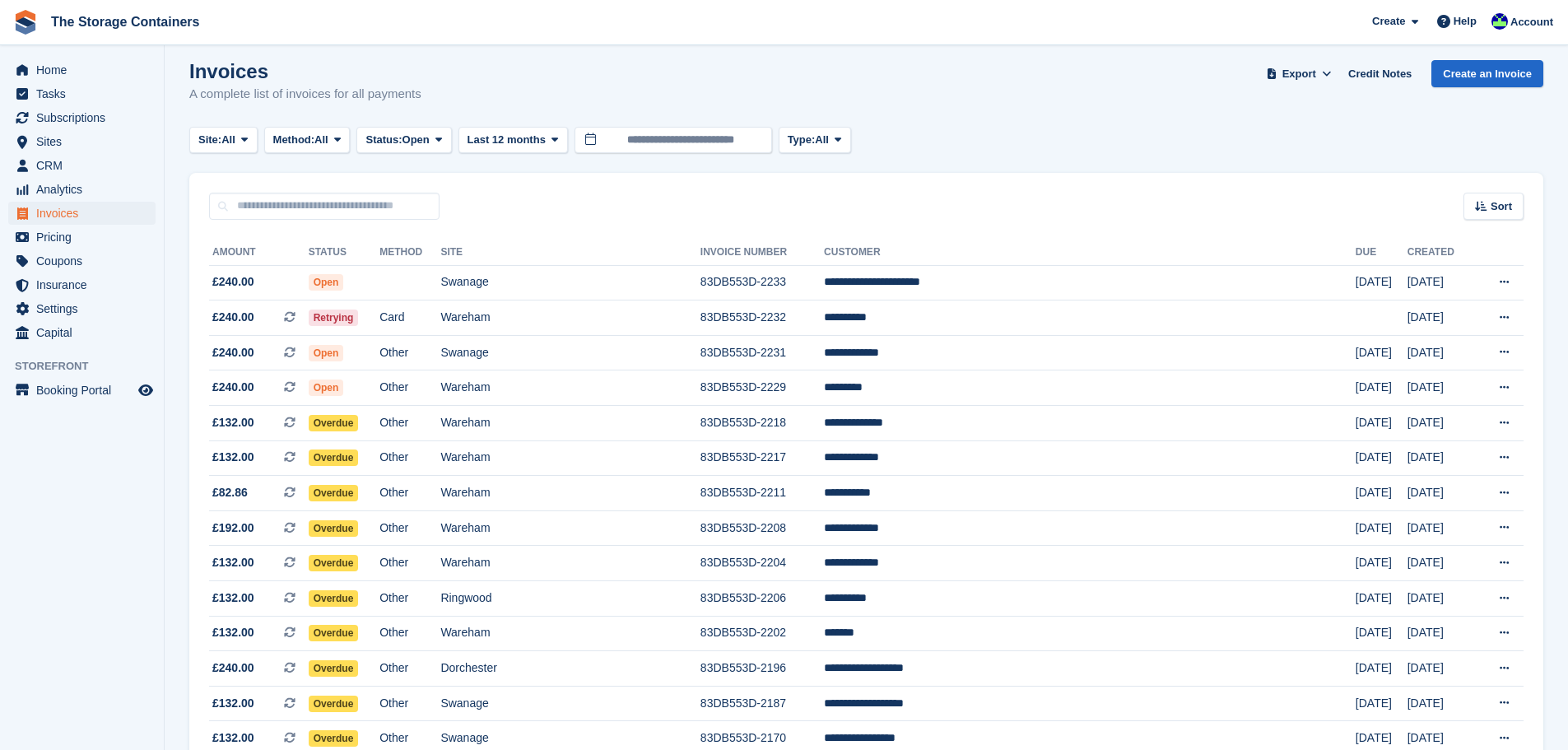
scroll to position [247, 0]
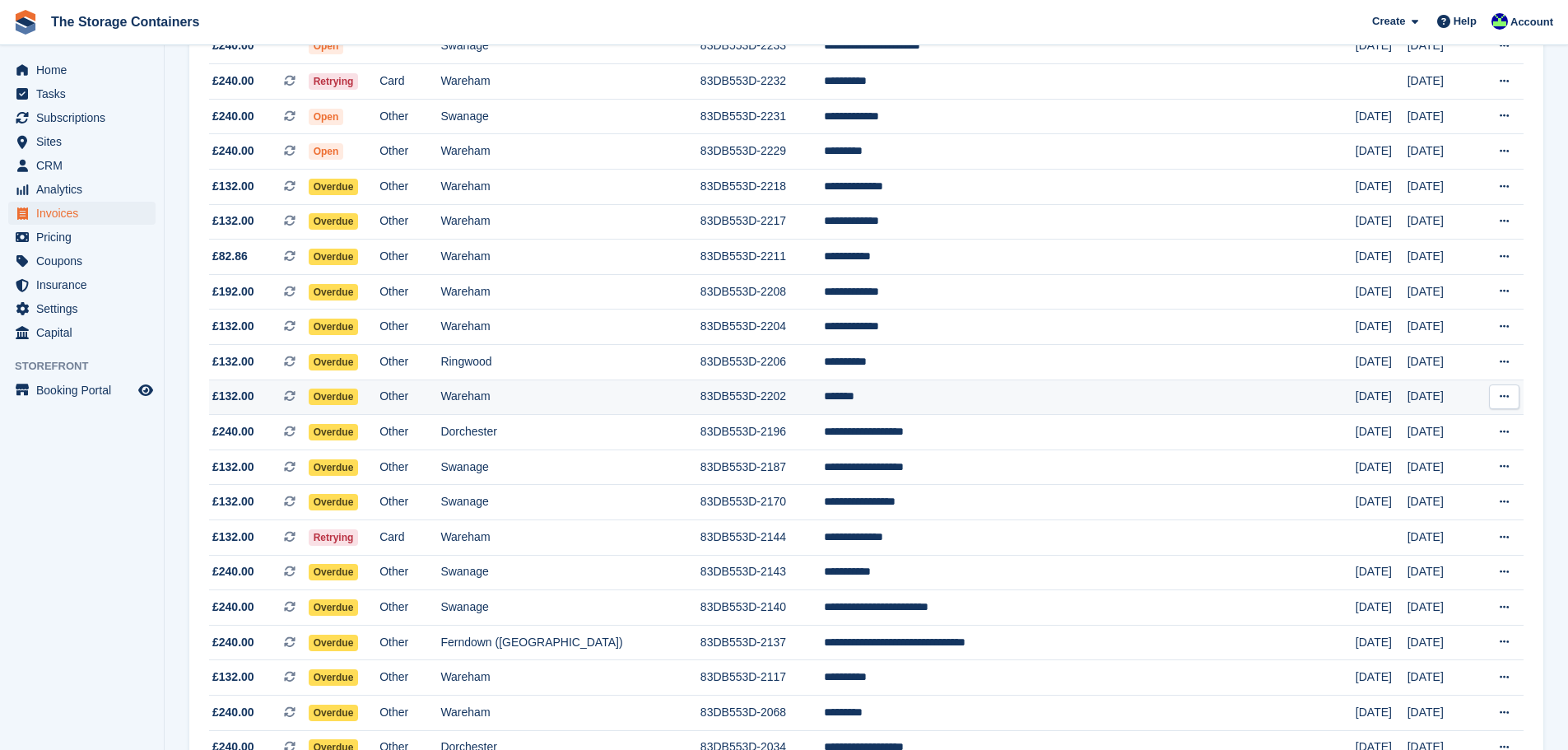
click at [655, 396] on td "Wareham" at bounding box center [570, 398] width 260 height 35
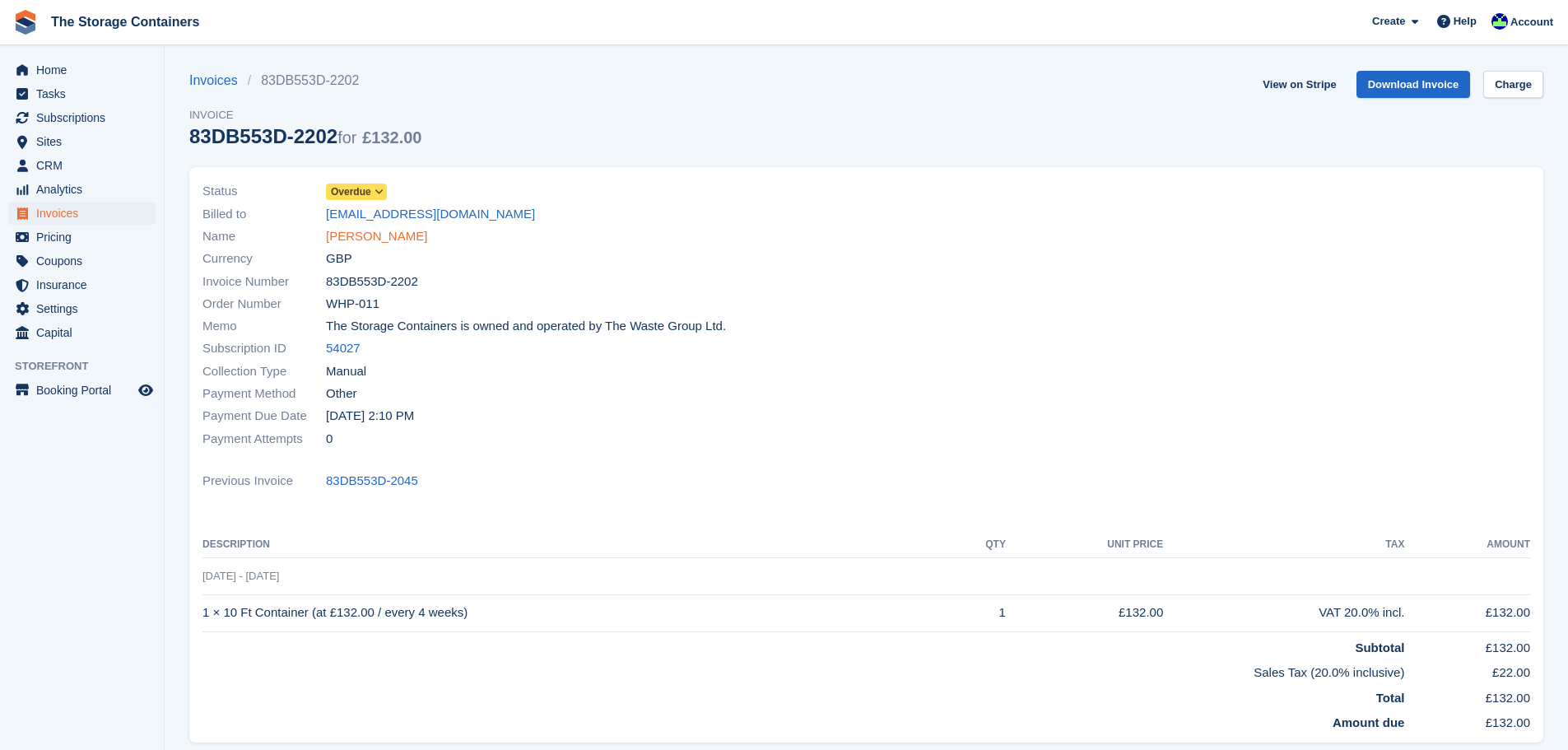
click at [352, 244] on link "[PERSON_NAME]" at bounding box center [376, 236] width 101 height 19
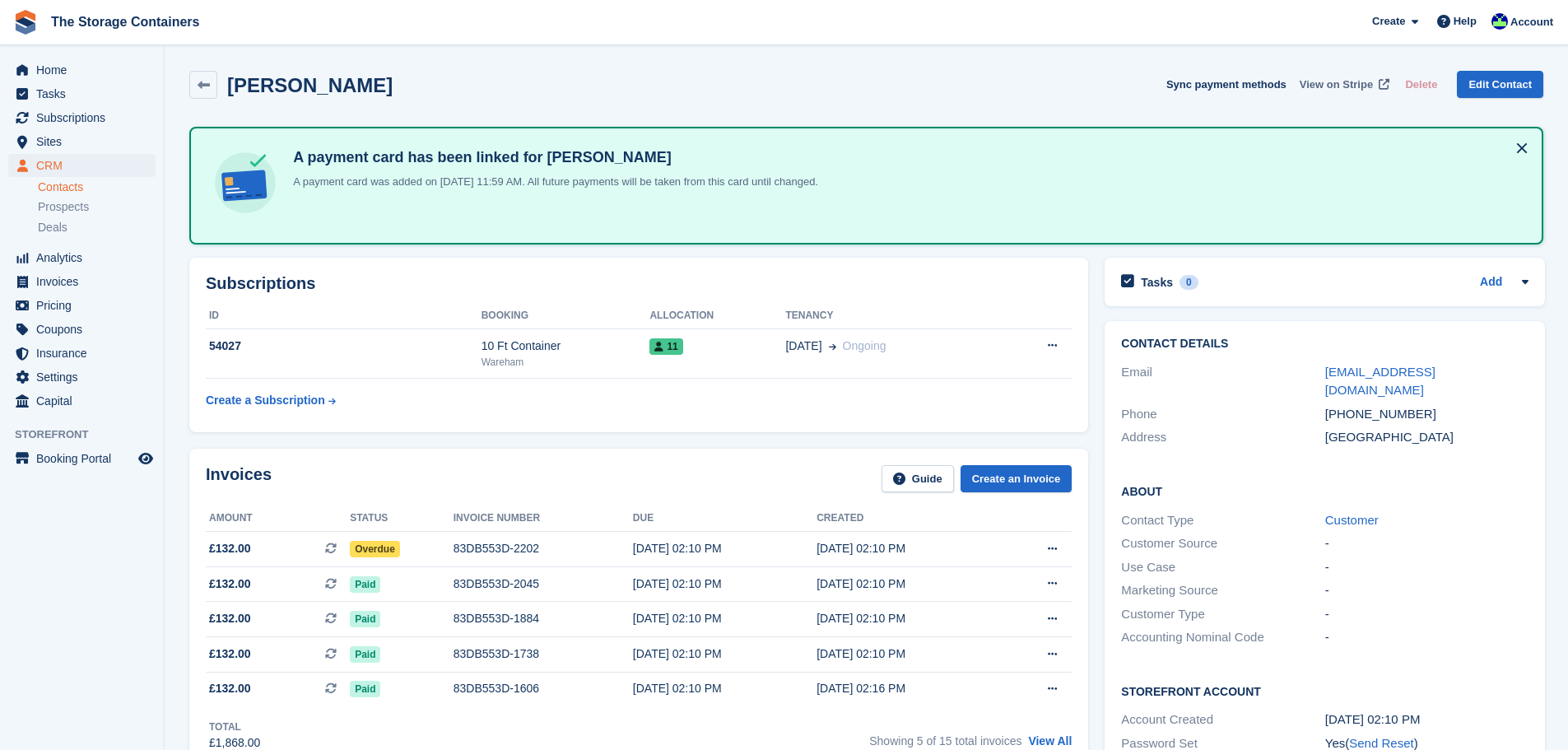
click at [1320, 88] on span "View on Stripe" at bounding box center [1336, 85] width 73 height 17
click at [548, 555] on div "83DB553D-2202" at bounding box center [544, 549] width 180 height 18
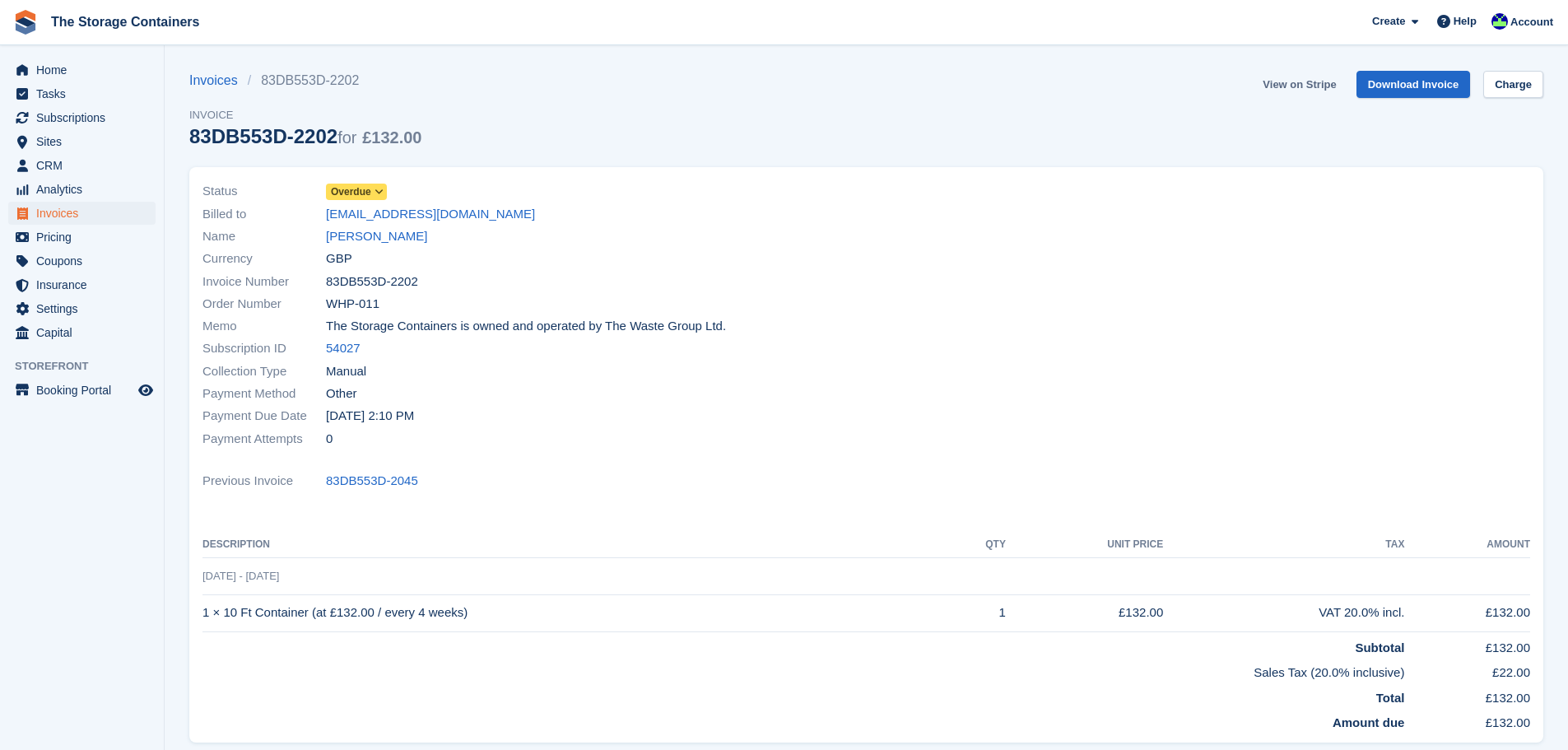
click at [1307, 76] on link "View on Stripe" at bounding box center [1299, 84] width 87 height 27
click at [362, 237] on link "[PERSON_NAME]" at bounding box center [376, 236] width 101 height 19
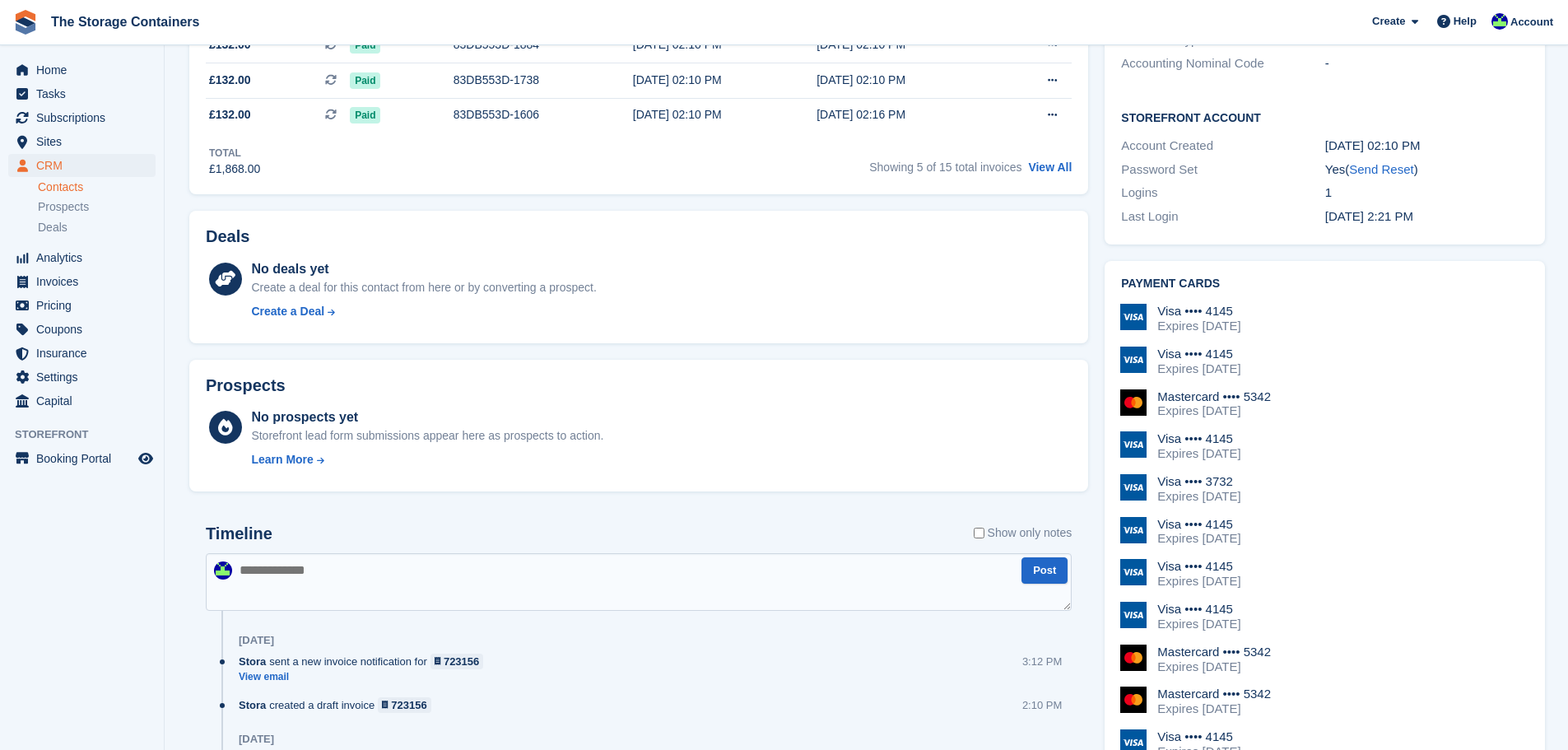
scroll to position [577, 0]
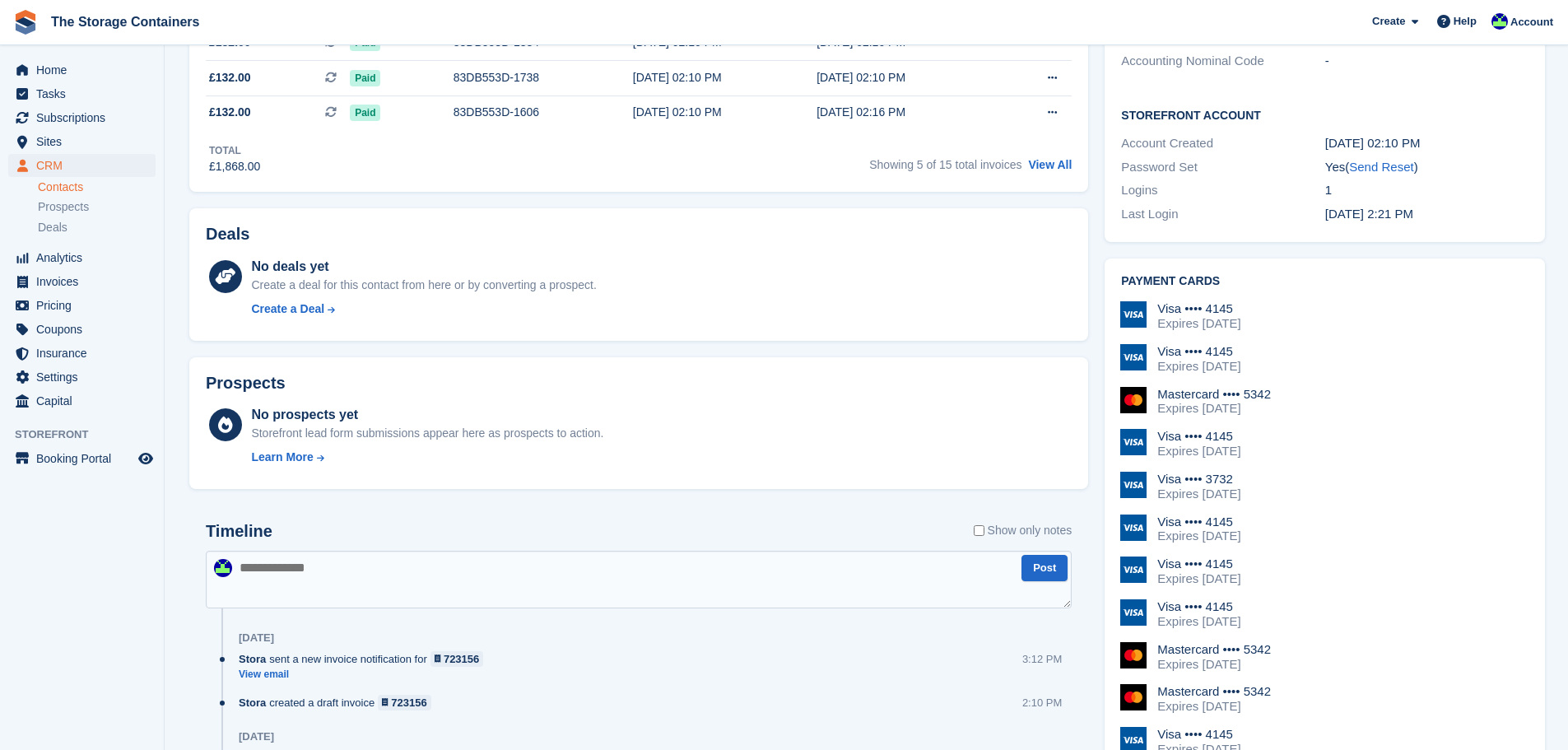
click at [392, 576] on textarea at bounding box center [639, 579] width 866 height 58
type textarea "**********"
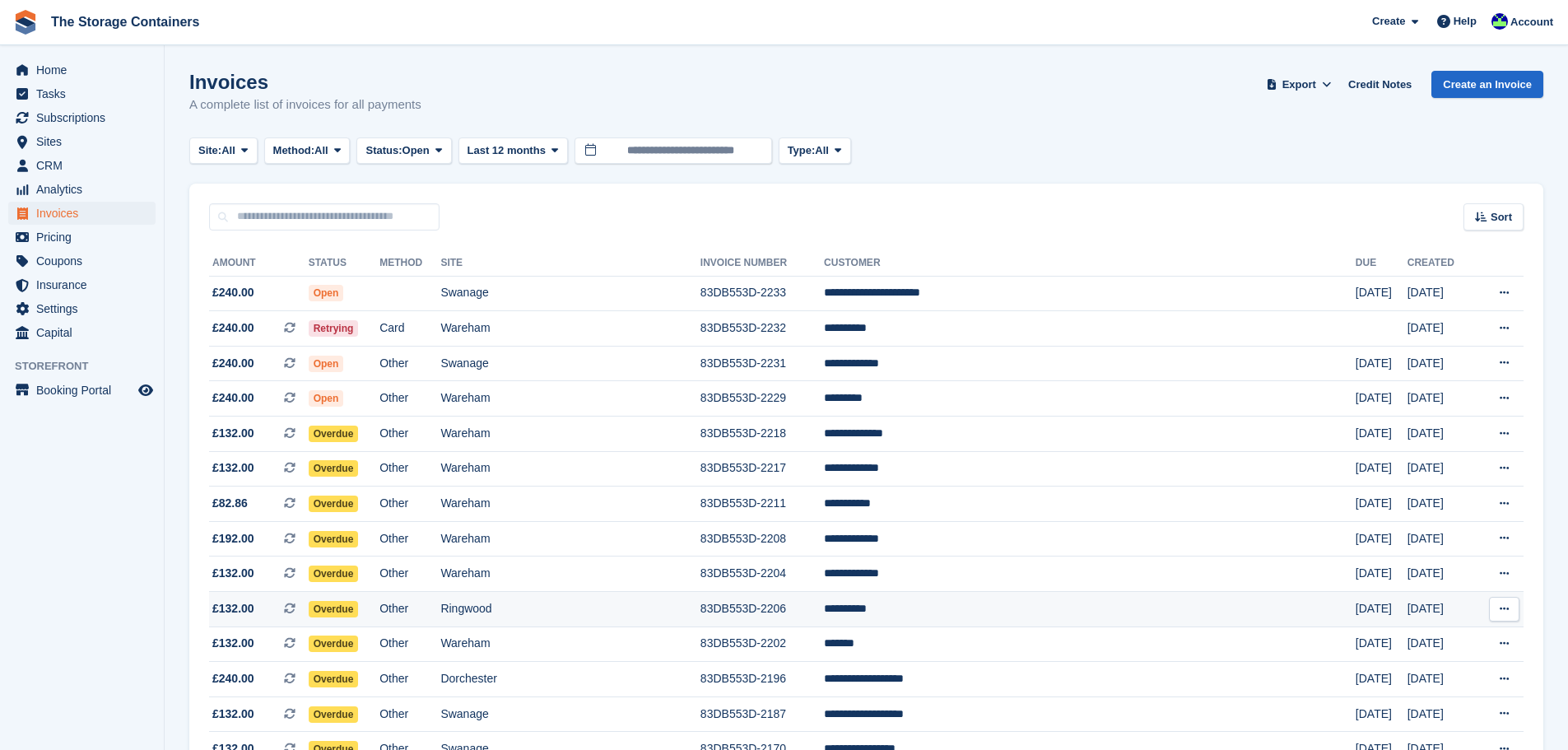
click at [678, 605] on td "Ringwood" at bounding box center [570, 610] width 260 height 35
click at [75, 71] on span "Home" at bounding box center [86, 70] width 99 height 23
